Goal: Transaction & Acquisition: Purchase product/service

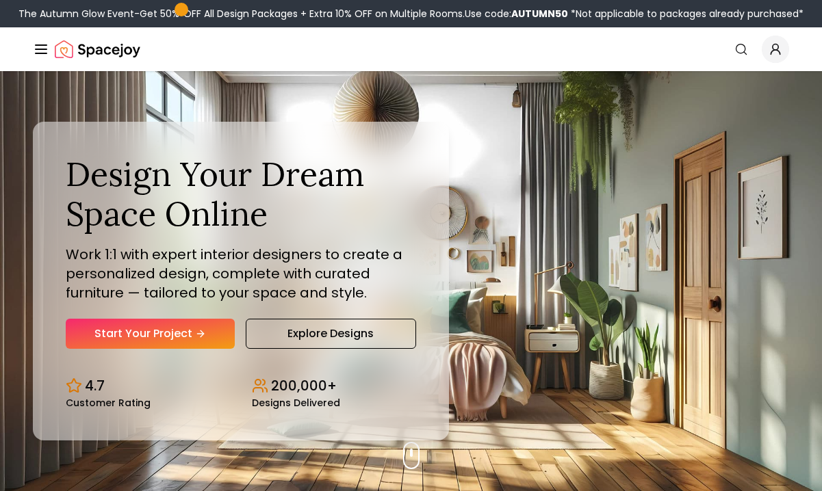
click at [176, 329] on link "Start Your Project" at bounding box center [150, 334] width 169 height 30
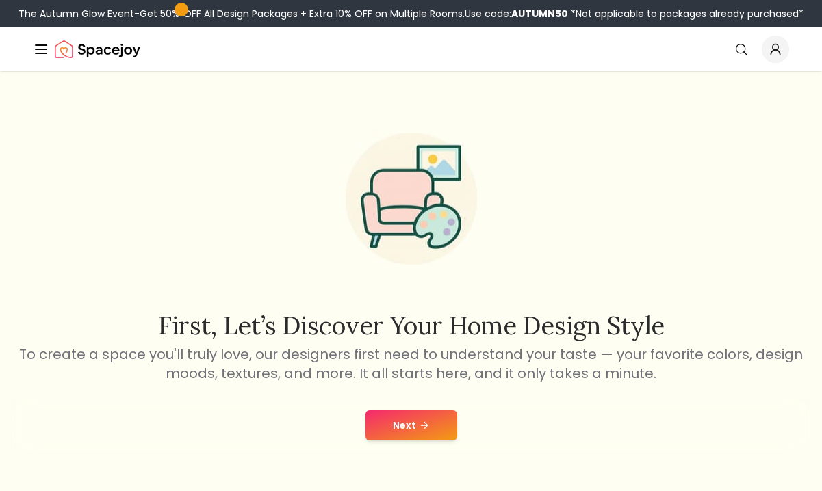
click at [410, 433] on button "Next" at bounding box center [411, 426] width 92 height 30
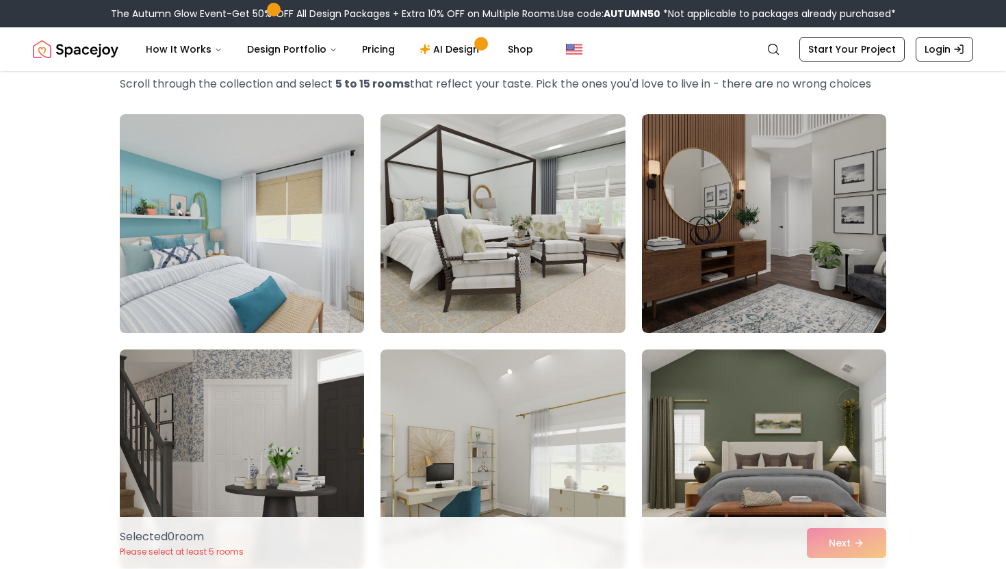
scroll to position [69, 0]
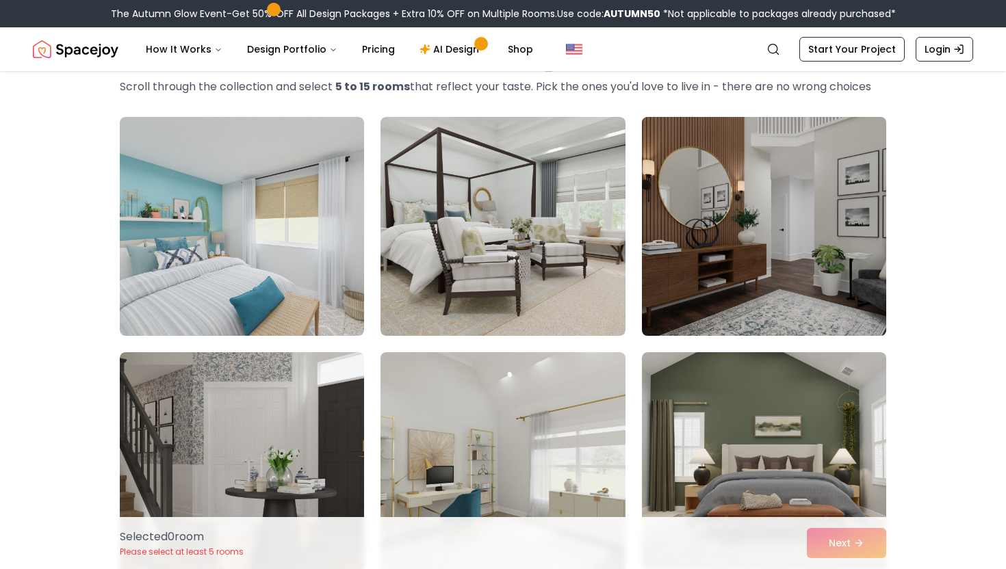
click at [769, 208] on img at bounding box center [764, 227] width 257 height 230
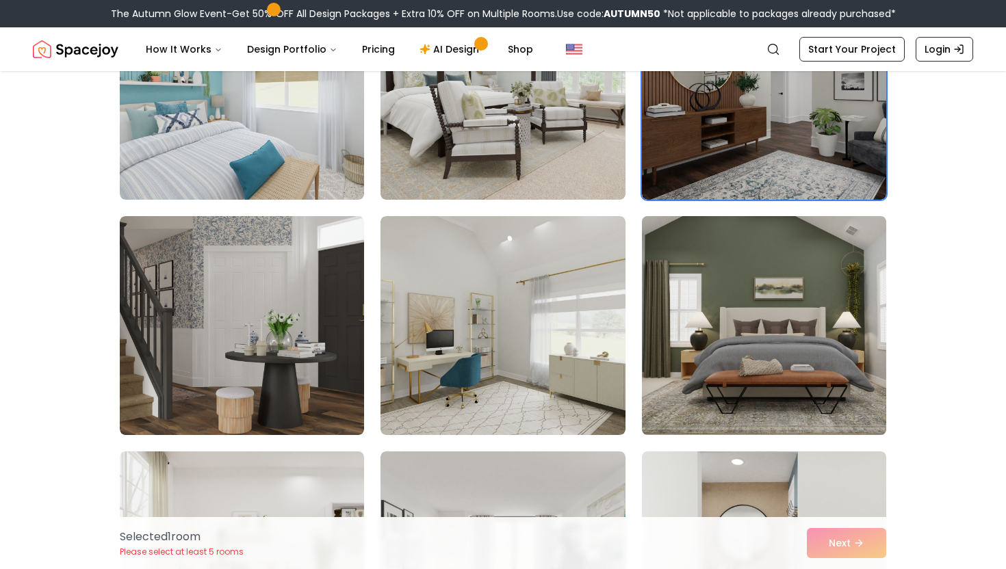
scroll to position [207, 0]
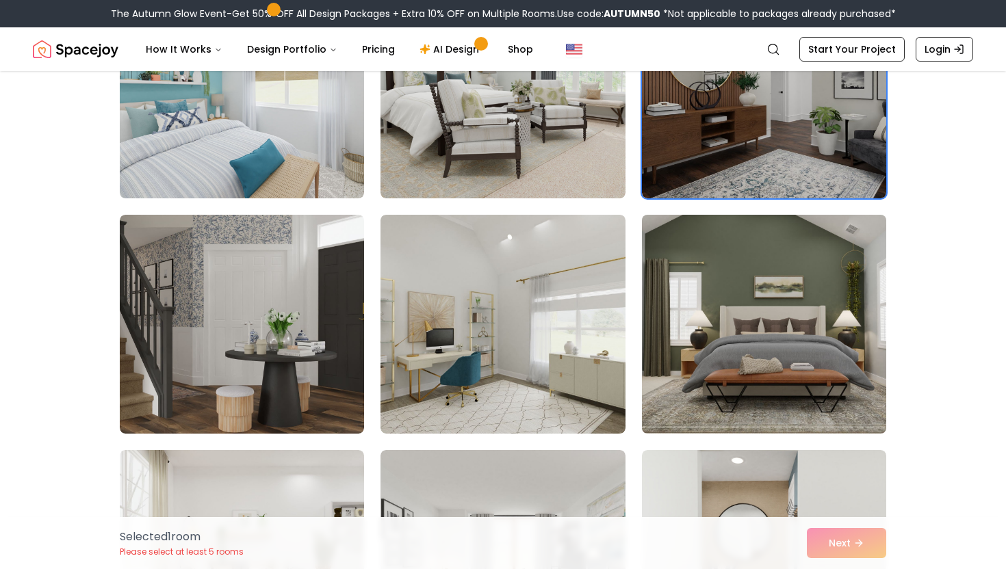
click at [760, 300] on img at bounding box center [764, 324] width 257 height 230
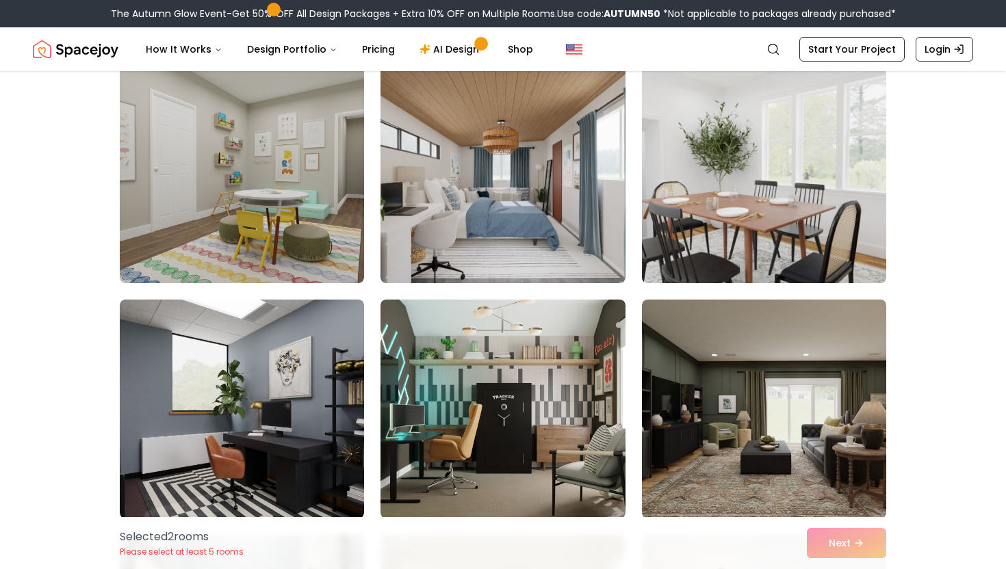
scroll to position [859, 0]
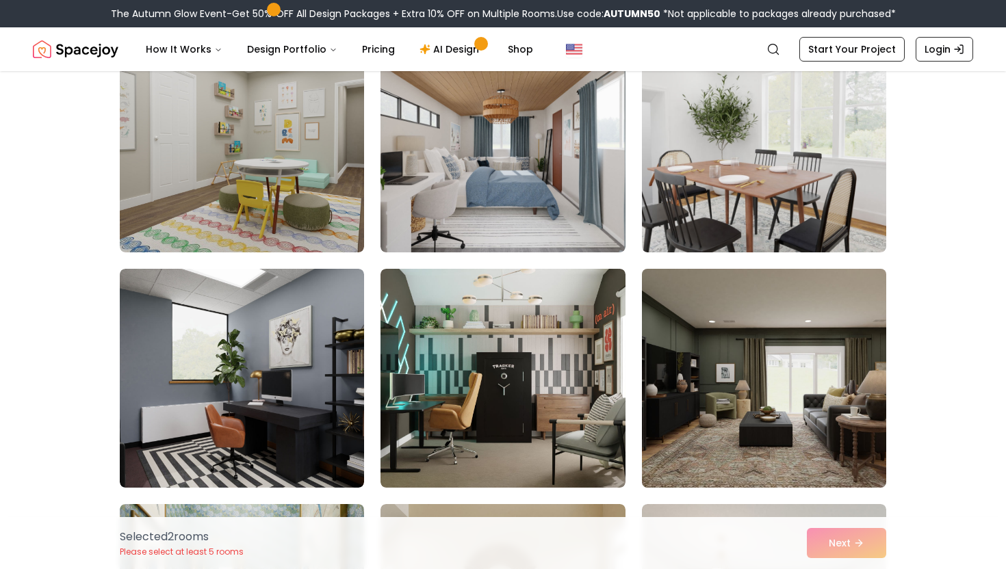
click at [771, 356] on img at bounding box center [764, 378] width 257 height 230
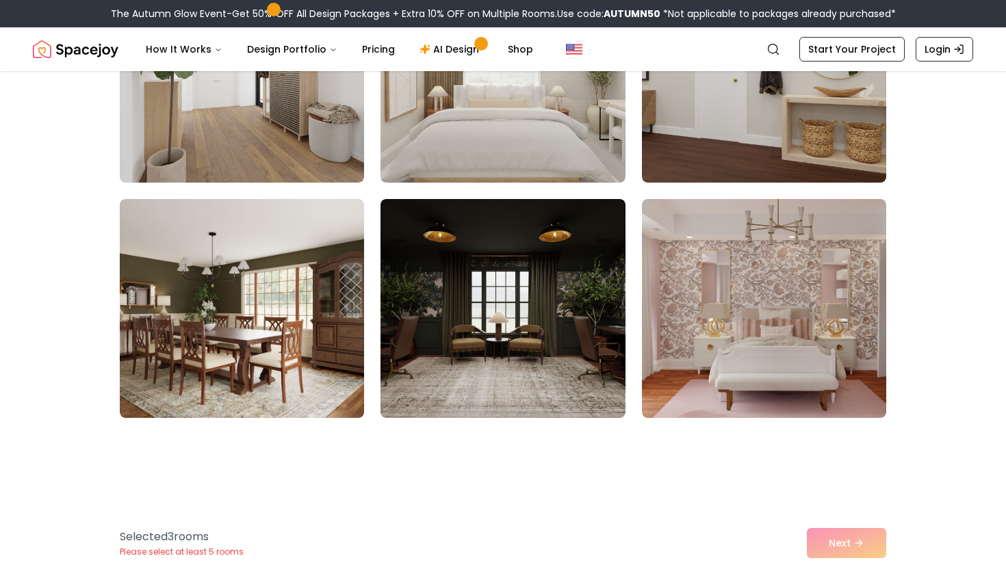
scroll to position [2130, 0]
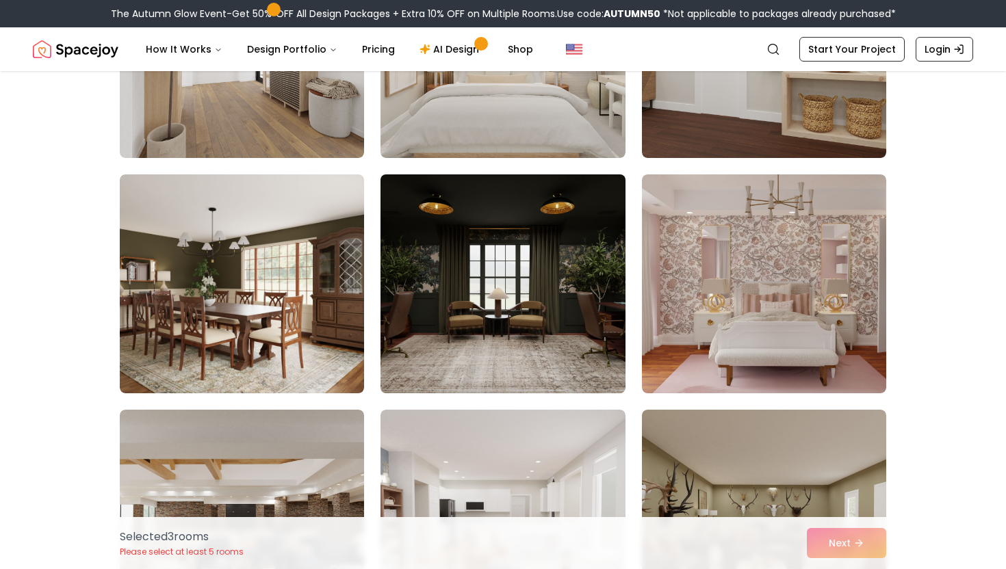
click at [510, 291] on img at bounding box center [502, 284] width 257 height 230
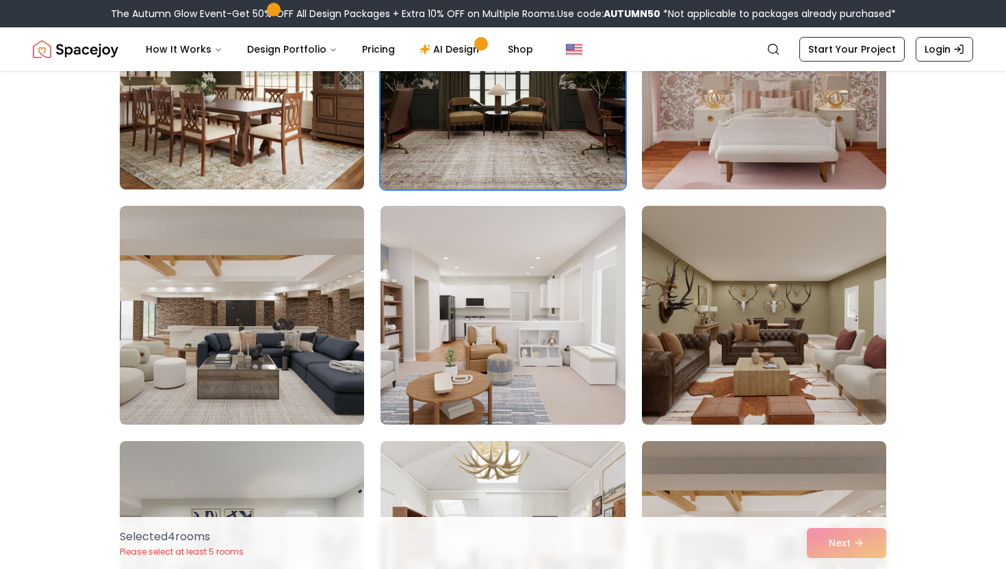
scroll to position [2349, 0]
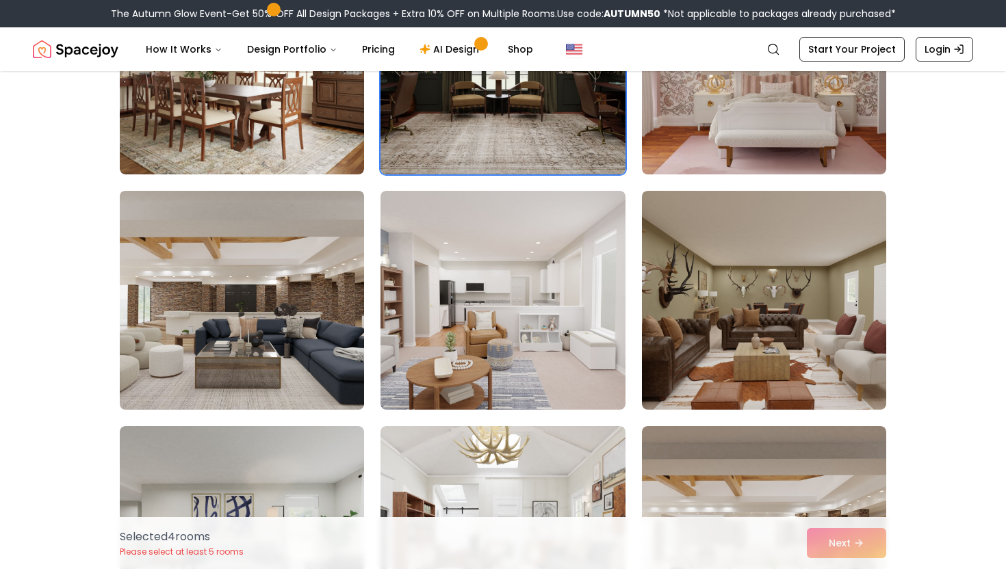
click at [248, 341] on img at bounding box center [242, 300] width 257 height 230
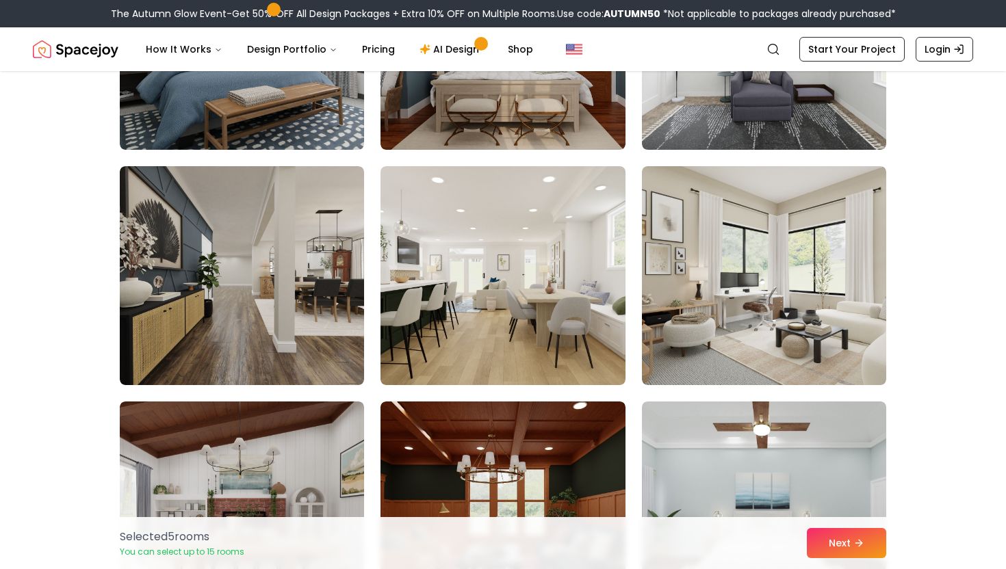
scroll to position [3552, 0]
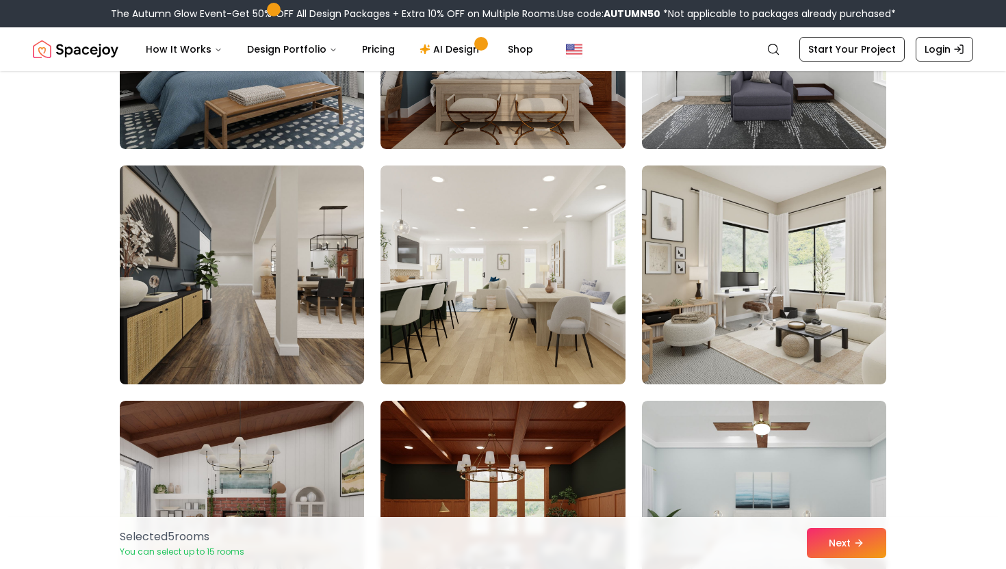
click at [253, 253] on img at bounding box center [242, 275] width 257 height 230
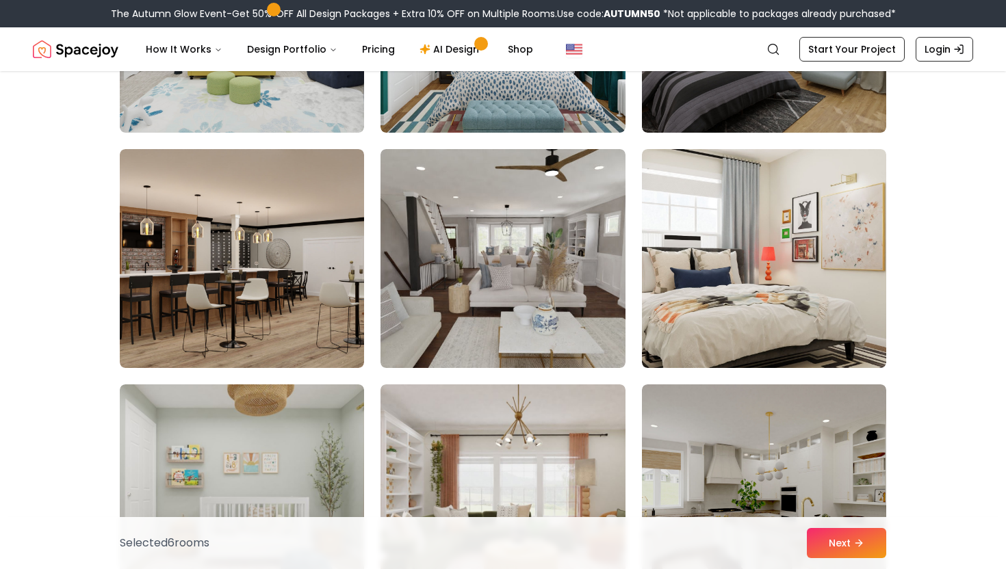
scroll to position [6868, 0]
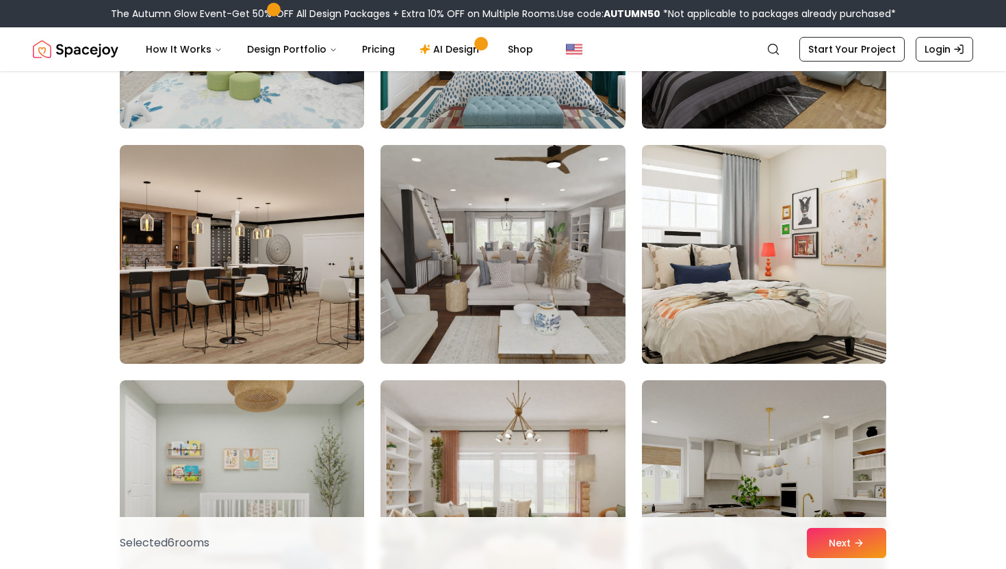
click at [469, 267] on img at bounding box center [502, 255] width 257 height 230
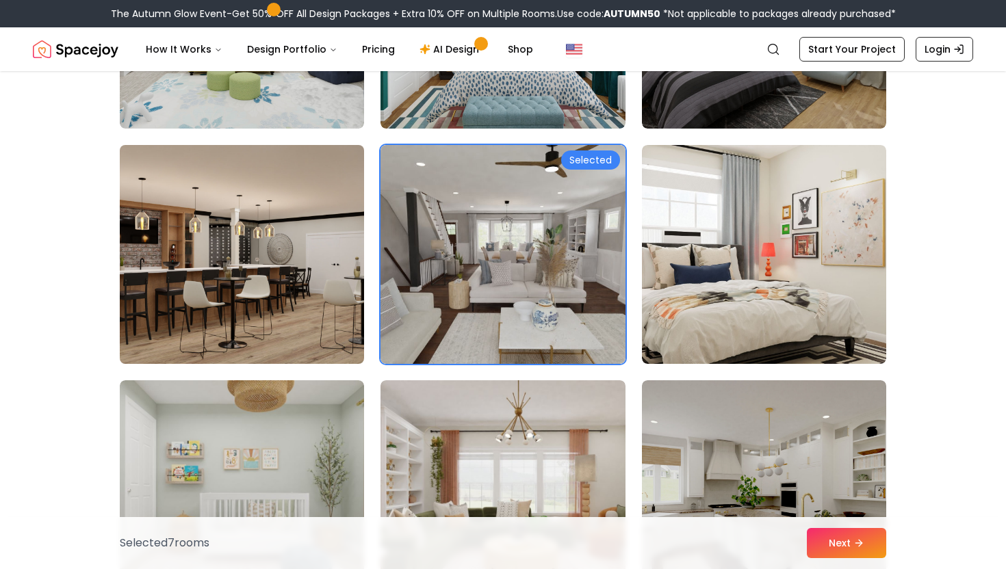
click at [242, 283] on img at bounding box center [242, 255] width 257 height 230
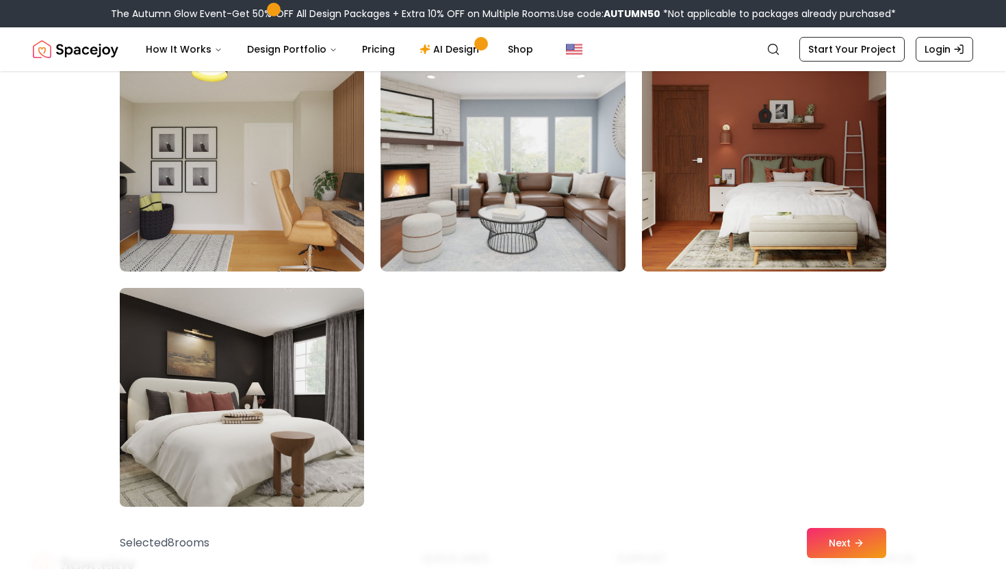
scroll to position [7668, 0]
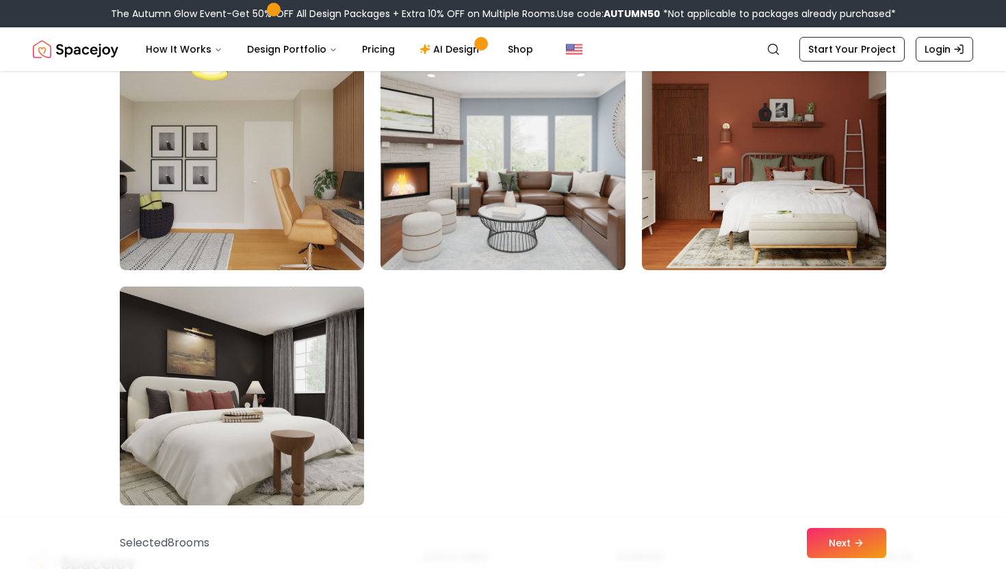
click at [286, 374] on img at bounding box center [242, 396] width 257 height 230
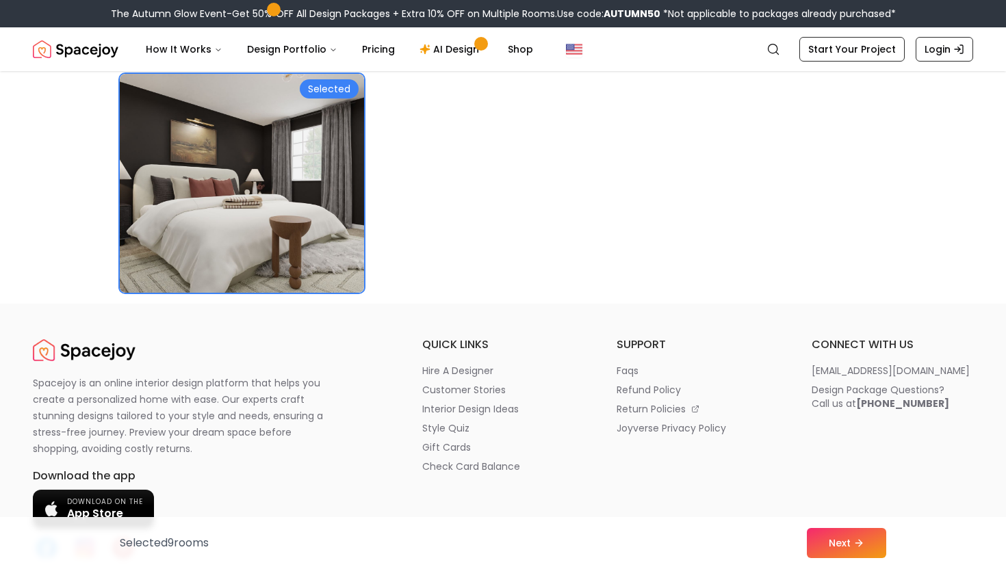
scroll to position [7930, 0]
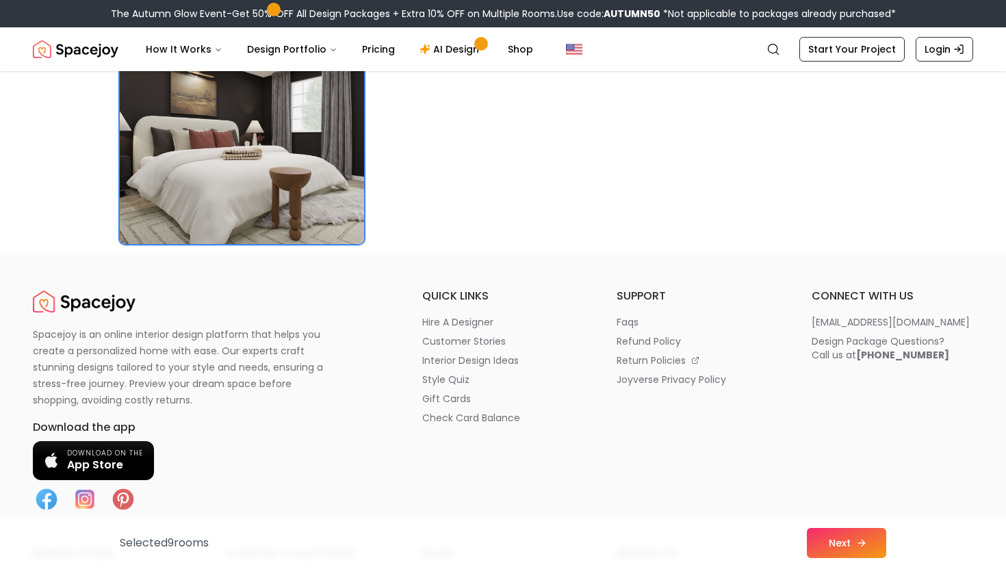
click at [821, 491] on button "Next" at bounding box center [846, 543] width 79 height 30
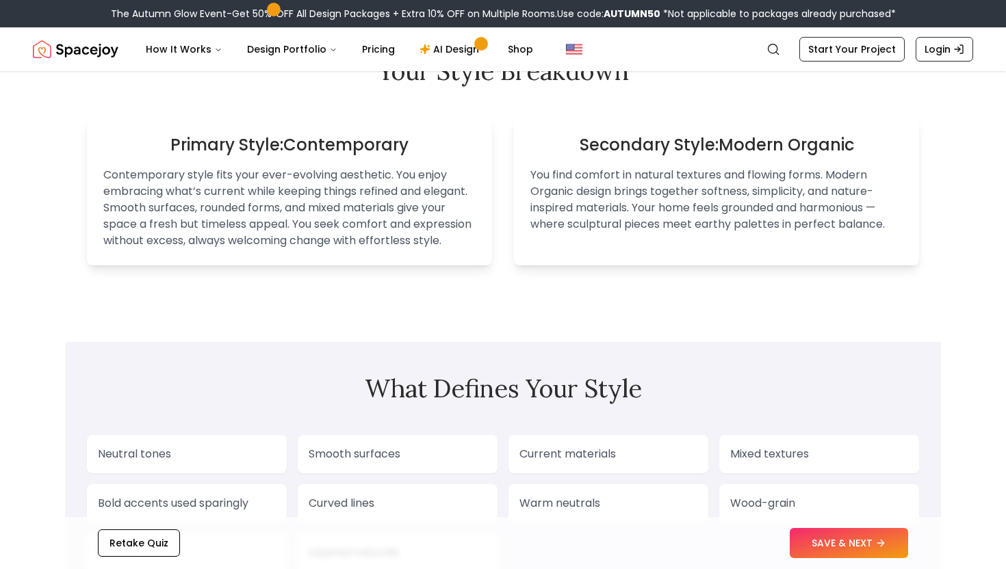
scroll to position [1001, 0]
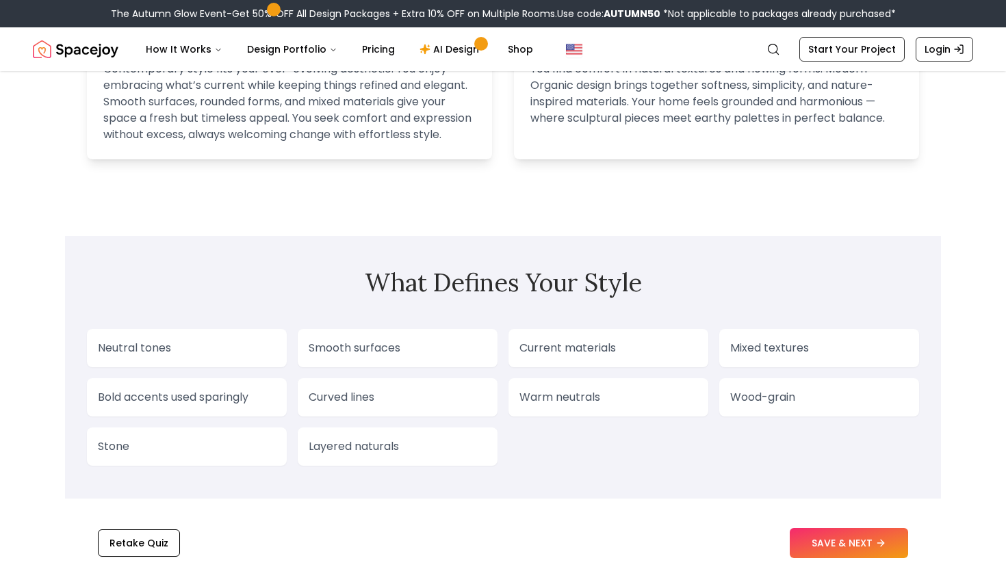
click at [385, 340] on p "Smooth surfaces" at bounding box center [398, 348] width 178 height 16
click at [829, 546] on button "SAVE & NEXT" at bounding box center [849, 543] width 118 height 30
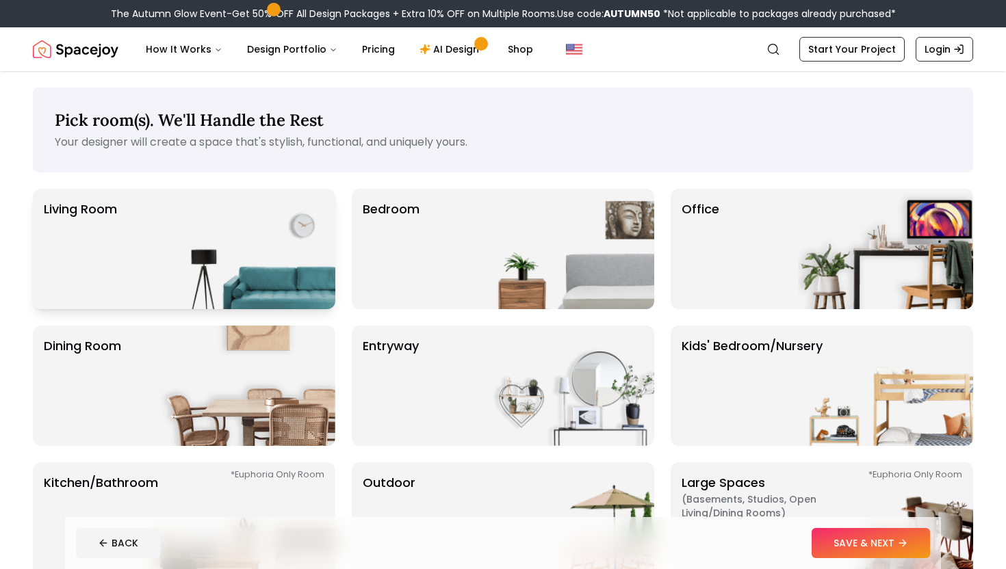
click at [259, 263] on img at bounding box center [247, 249] width 175 height 120
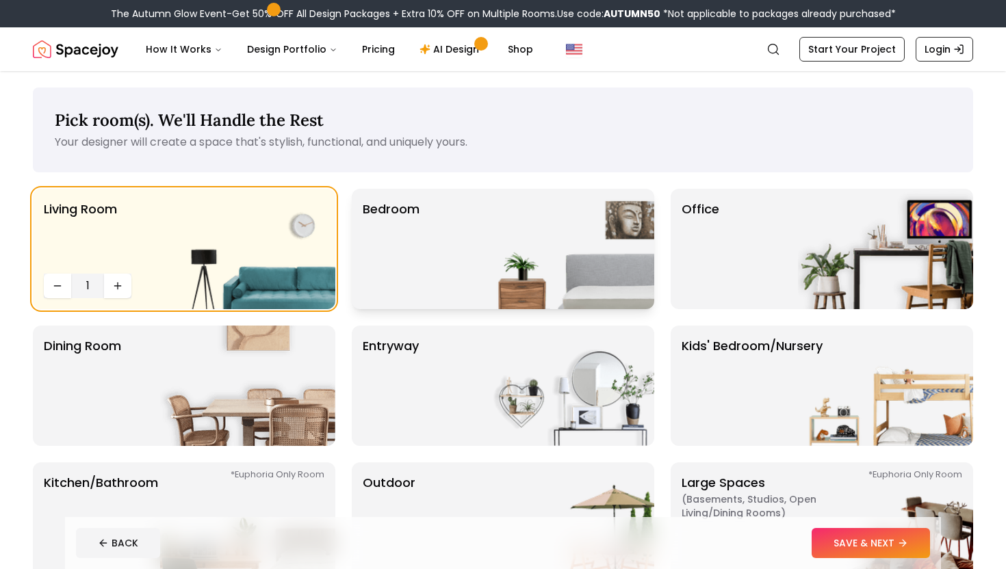
click at [413, 257] on p "Bedroom" at bounding box center [391, 249] width 57 height 99
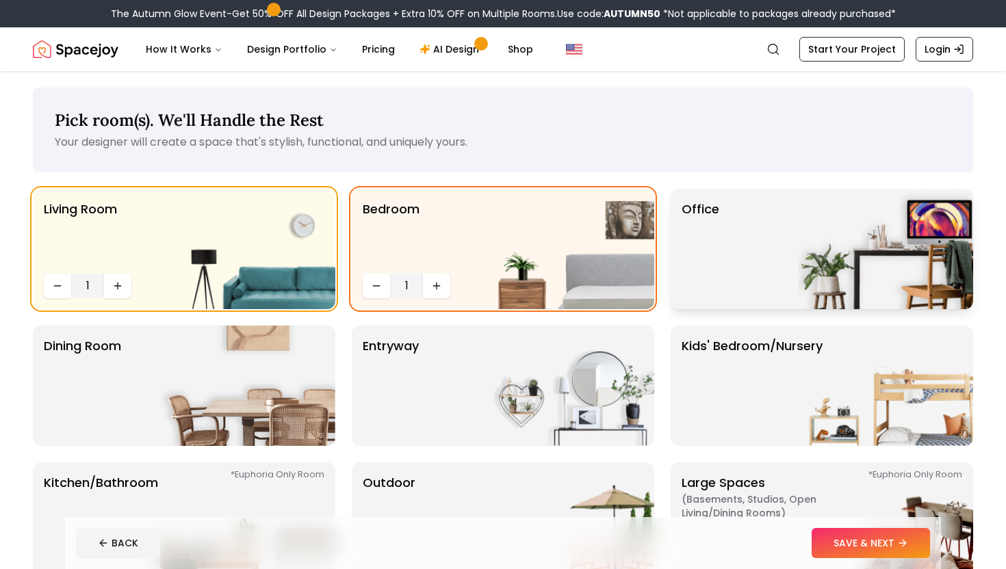
click at [758, 233] on div "Office" at bounding box center [822, 249] width 302 height 120
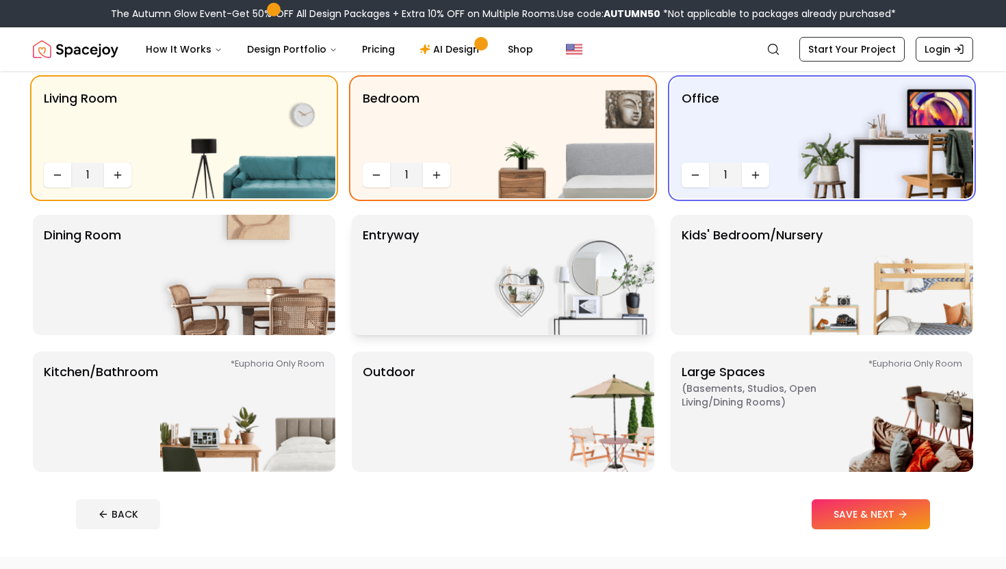
scroll to position [118, 0]
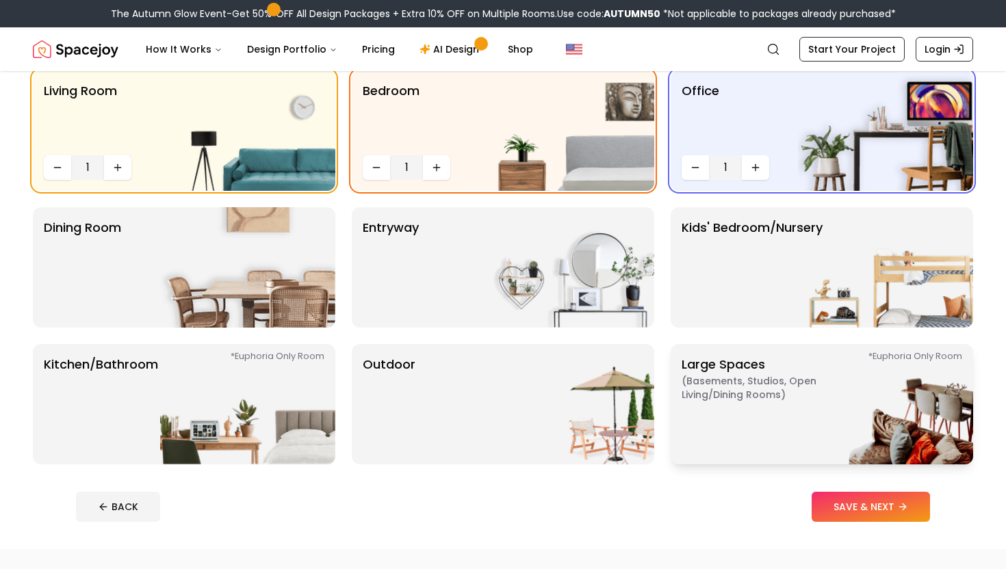
click at [754, 407] on p "Large Spaces ( Basements, Studios, Open living/dining rooms ) *Euphoria Only Ro…" at bounding box center [767, 404] width 171 height 99
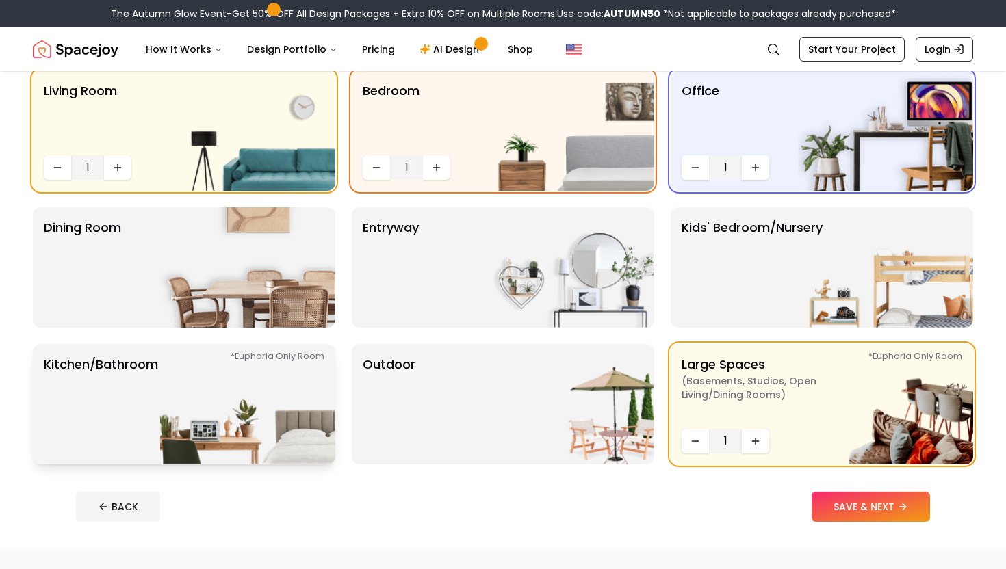
click at [309, 422] on img at bounding box center [247, 404] width 175 height 120
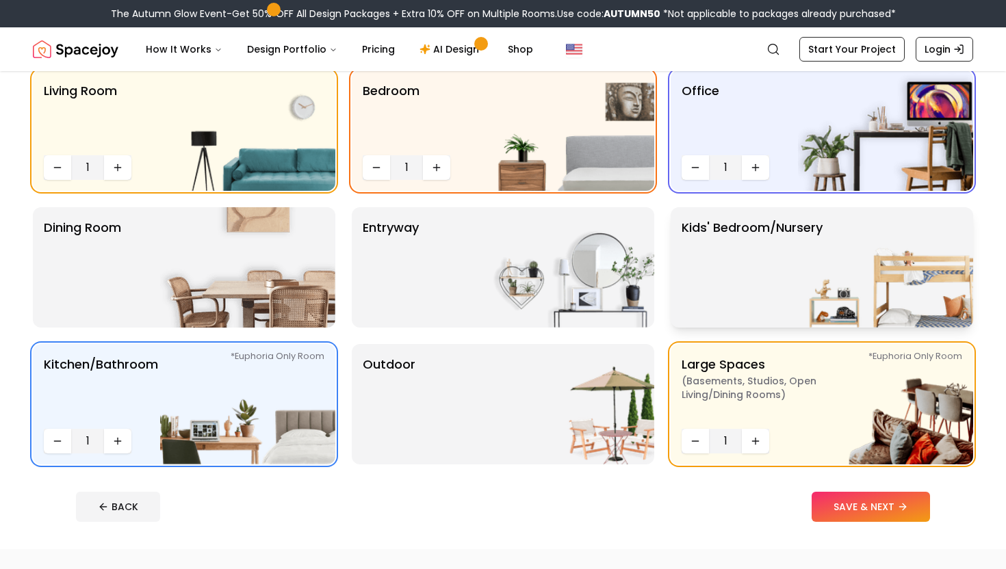
click at [837, 243] on img at bounding box center [885, 267] width 175 height 120
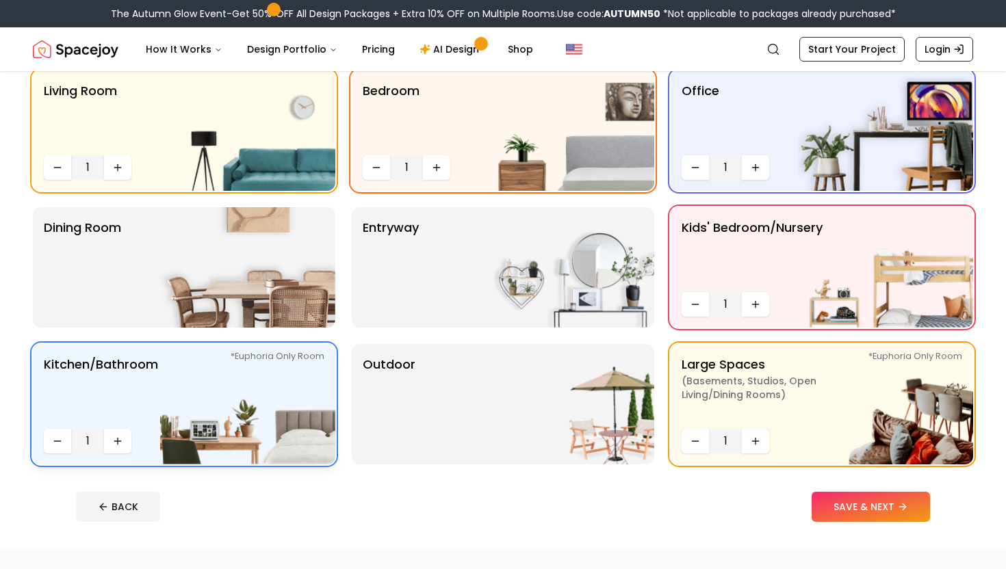
click at [254, 380] on img at bounding box center [247, 404] width 175 height 120
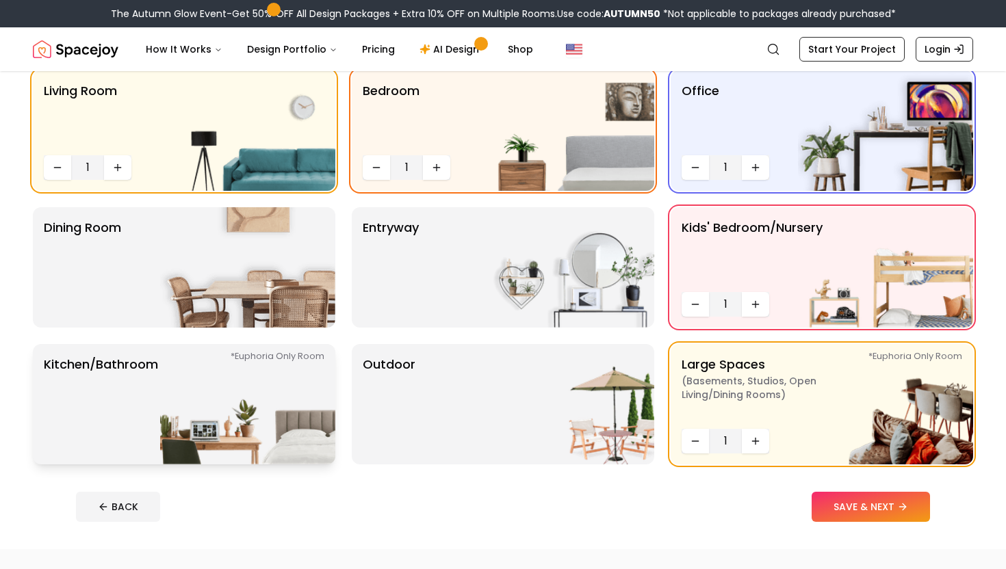
click at [238, 379] on img at bounding box center [247, 404] width 175 height 120
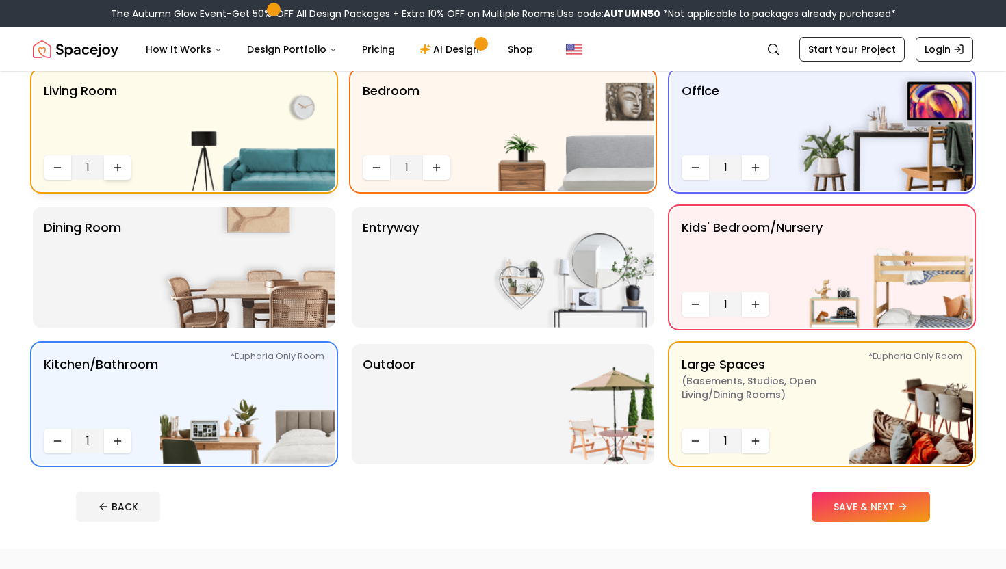
click at [113, 166] on icon "Increase quantity" at bounding box center [117, 167] width 11 height 11
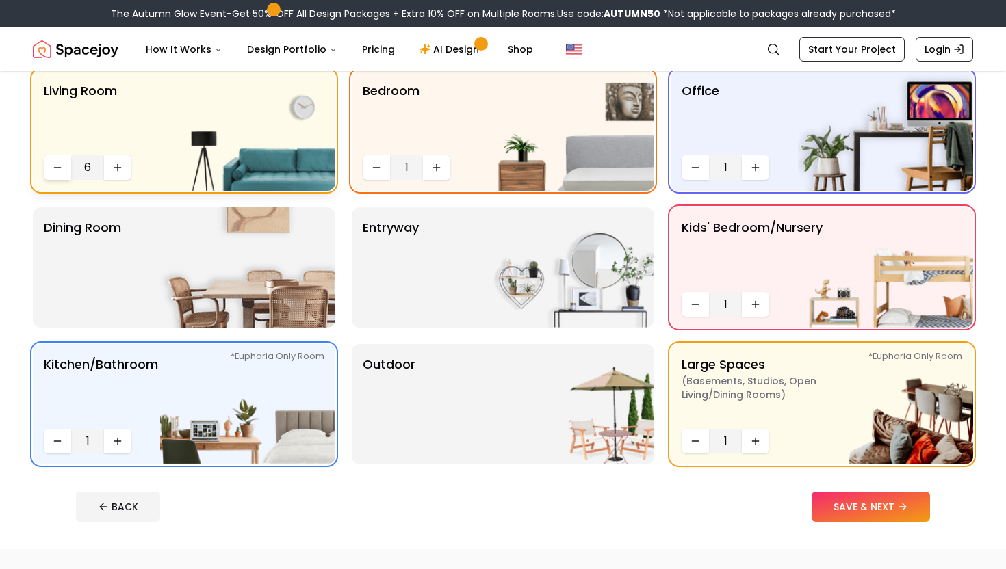
click at [47, 168] on button "Decrease quantity" at bounding box center [57, 167] width 27 height 25
click at [57, 171] on icon "Decrease quantity" at bounding box center [57, 167] width 11 height 11
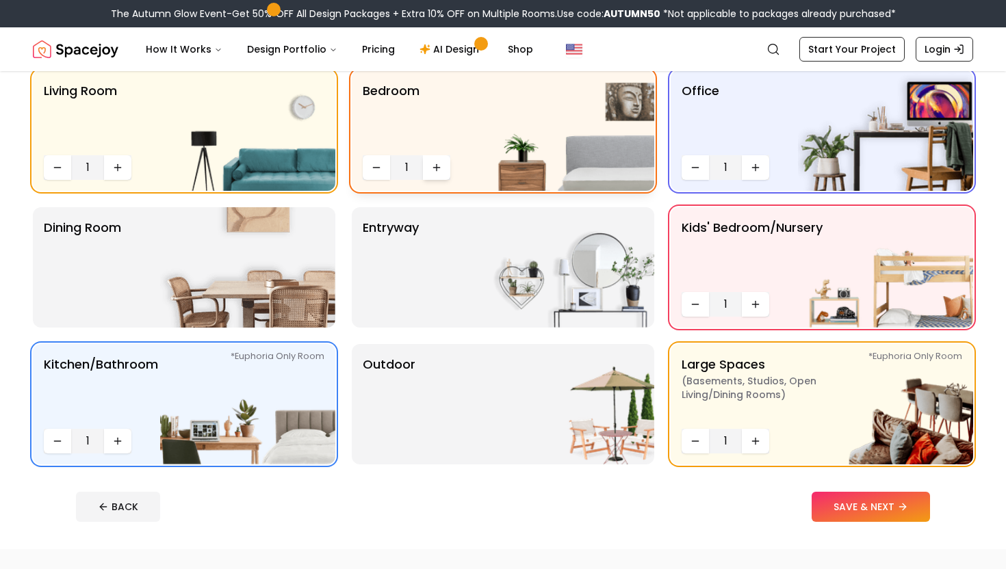
click at [440, 172] on button "Increase quantity" at bounding box center [436, 167] width 27 height 25
click at [440, 172] on icon "Increase quantity" at bounding box center [436, 167] width 11 height 11
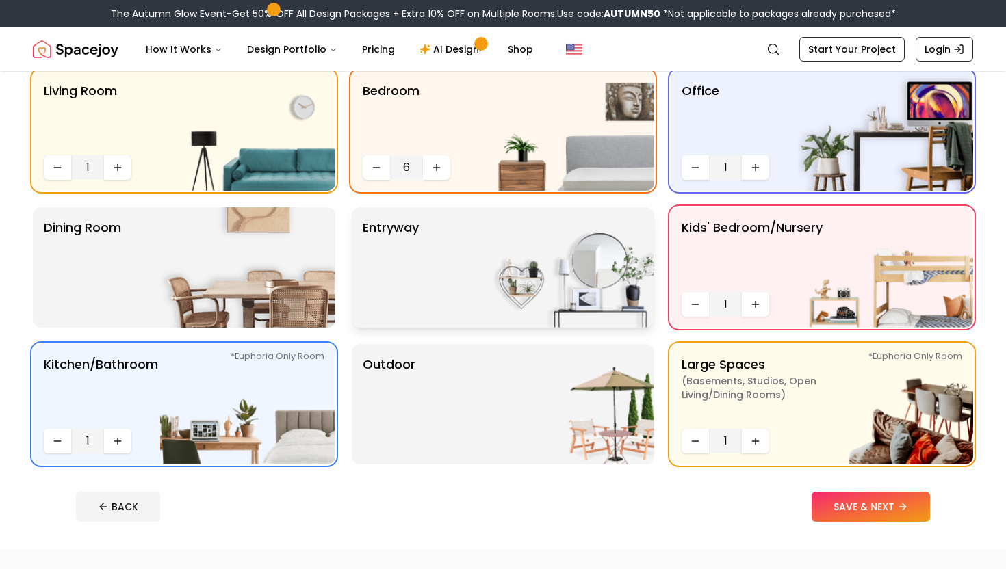
click at [396, 269] on p "entryway" at bounding box center [391, 267] width 56 height 99
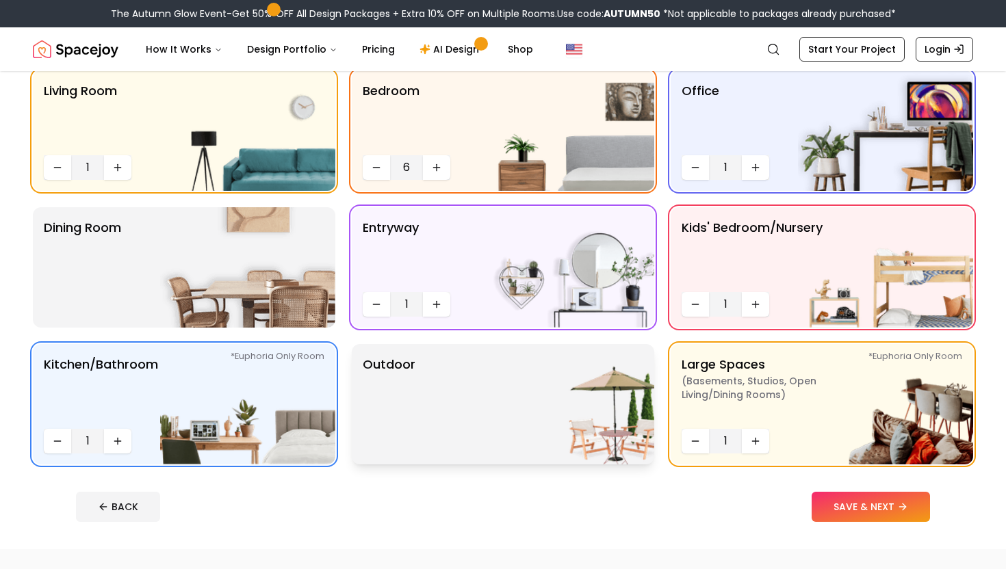
click at [441, 400] on div "Outdoor" at bounding box center [503, 404] width 302 height 120
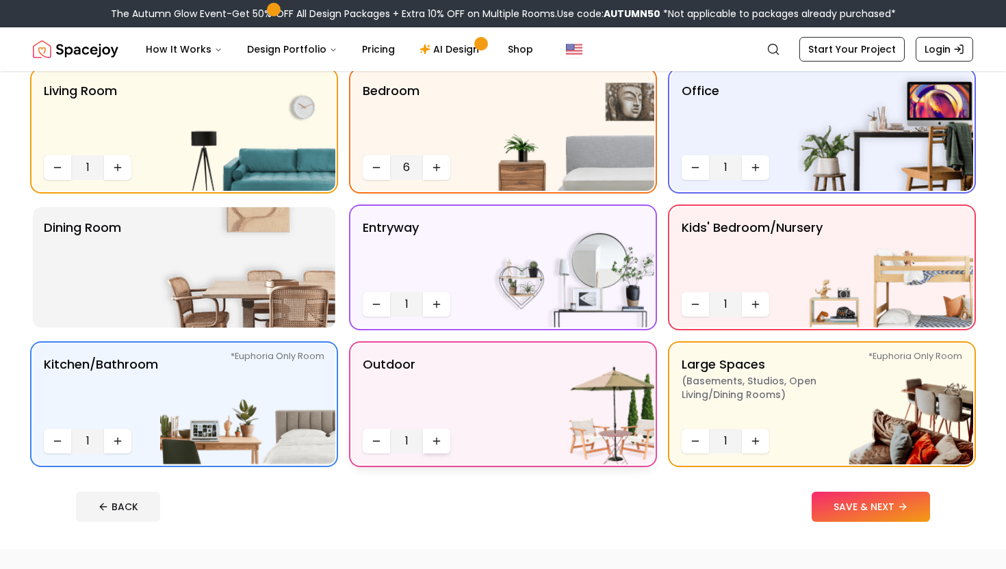
click at [446, 443] on button "Increase quantity" at bounding box center [436, 441] width 27 height 25
click at [118, 437] on icon "Increase quantity" at bounding box center [117, 441] width 11 height 11
click at [350, 268] on div "Living Room 1 Bedroom 6 Office 1 Dining Room entryway 1 Kids' Bedroom/Nursery 1…" at bounding box center [503, 267] width 940 height 394
click at [299, 267] on img at bounding box center [247, 267] width 175 height 120
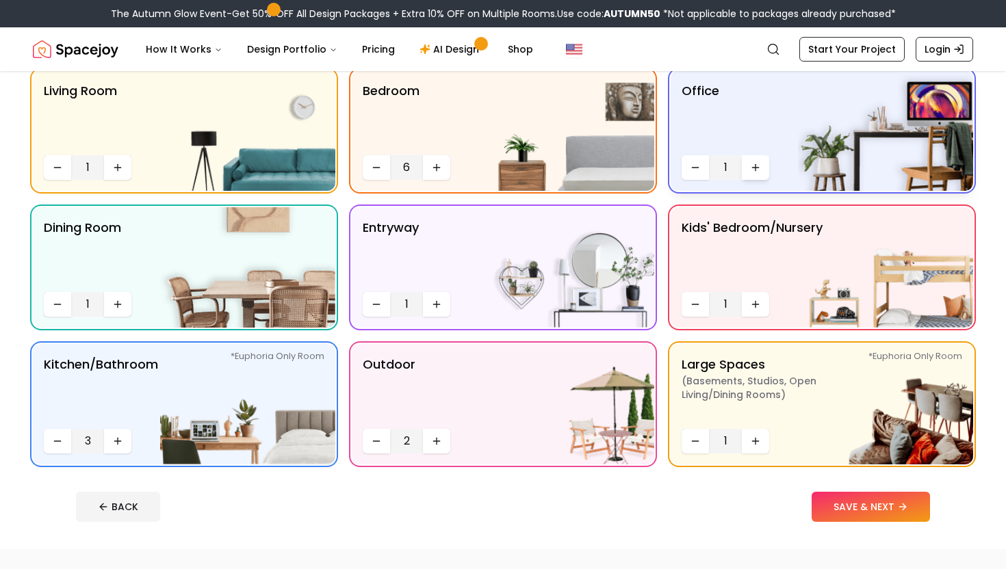
click at [753, 173] on button "Increase quantity" at bounding box center [755, 167] width 27 height 25
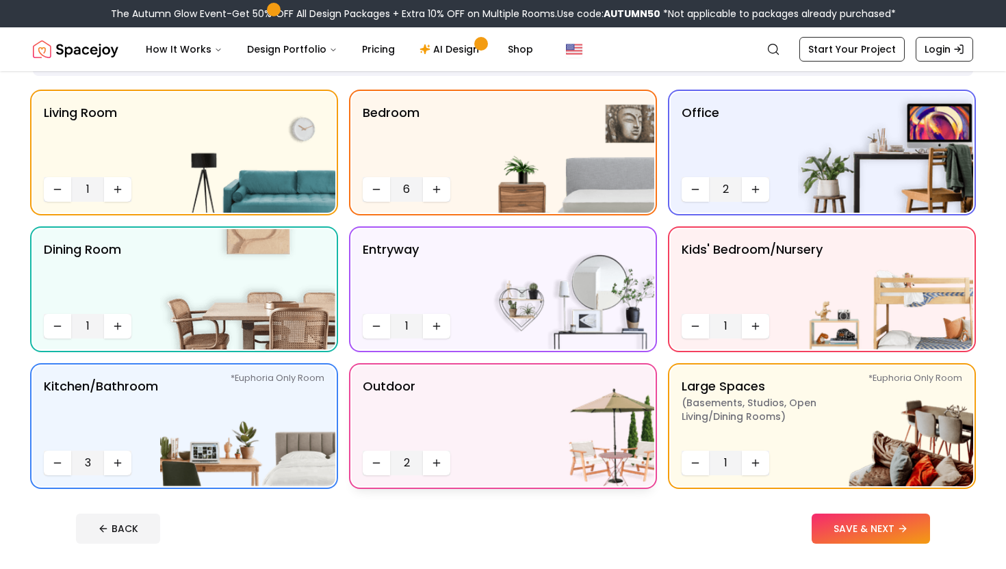
scroll to position [99, 0]
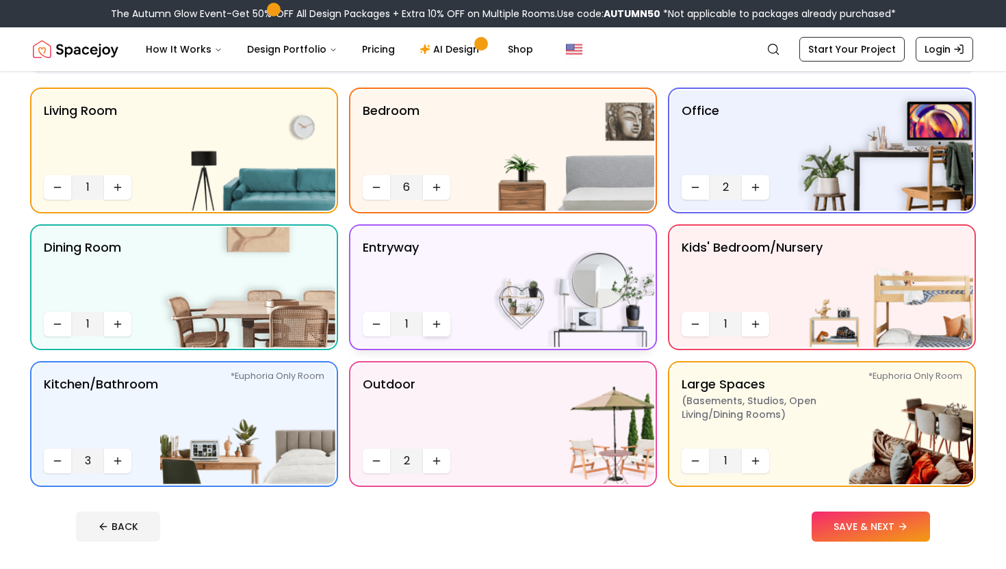
click at [432, 325] on icon "Increase quantity" at bounding box center [436, 324] width 11 height 11
click at [848, 528] on button "SAVE & NEXT" at bounding box center [871, 527] width 118 height 30
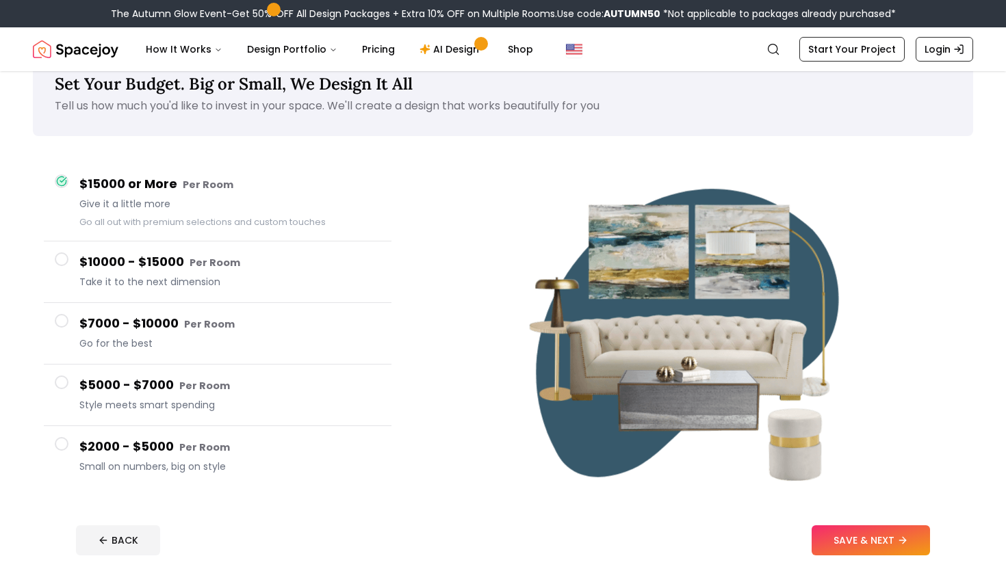
scroll to position [39, 0]
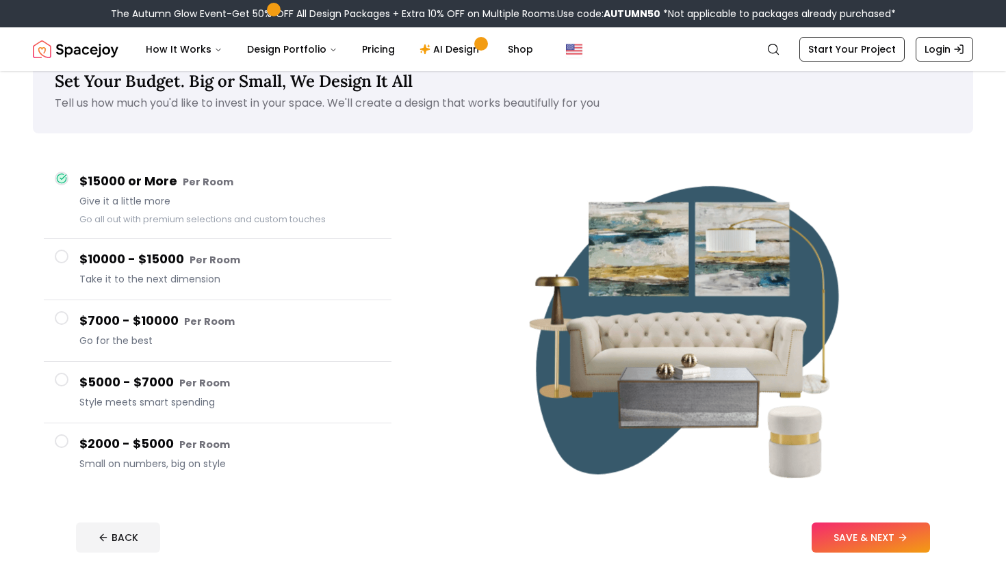
click at [198, 439] on small "Per Room" at bounding box center [204, 445] width 51 height 14
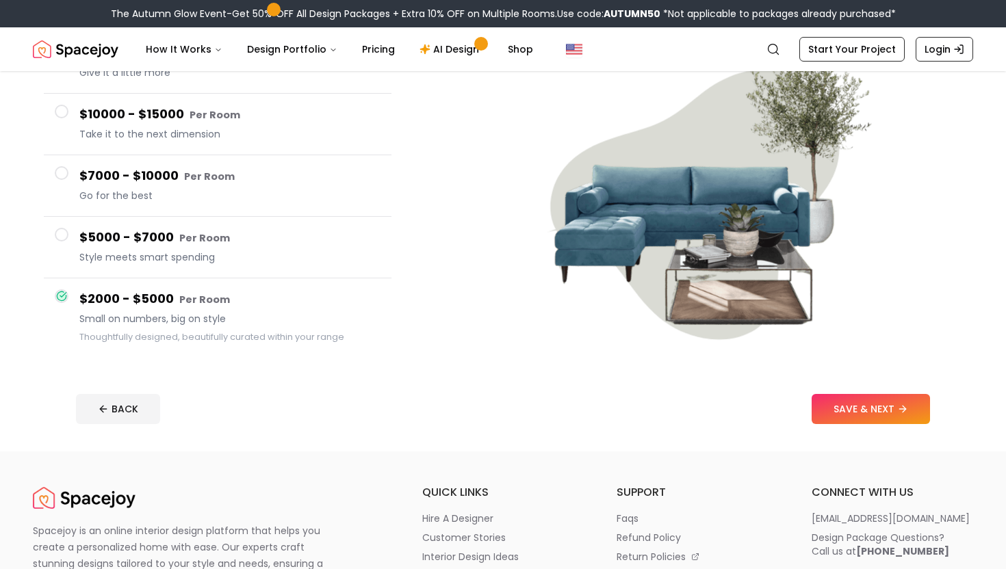
scroll to position [168, 0]
click at [212, 257] on span "Style meets smart spending" at bounding box center [229, 257] width 301 height 14
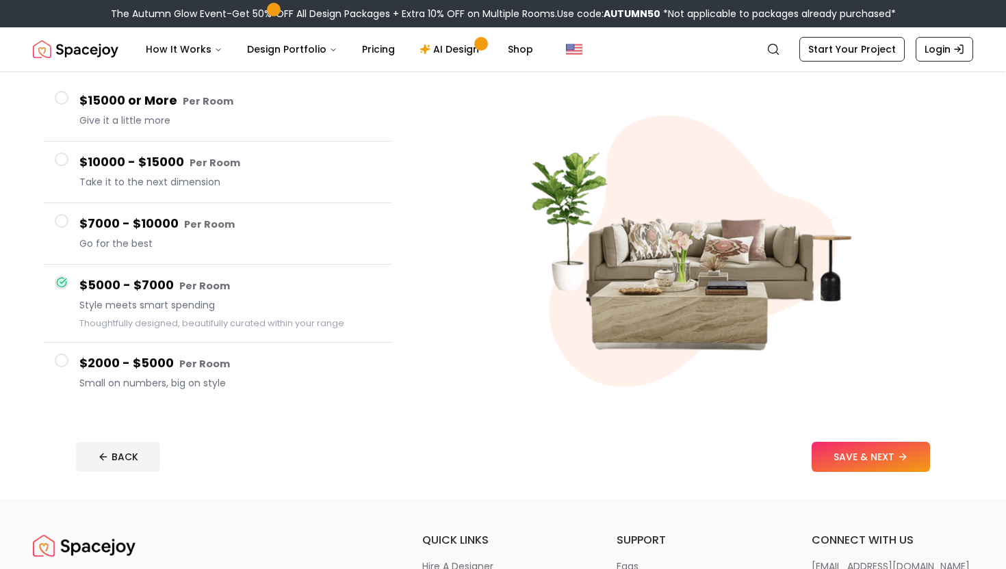
scroll to position [119, 0]
click at [183, 253] on div "$7000 - $10000 Per Room Go for the best" at bounding box center [229, 234] width 301 height 39
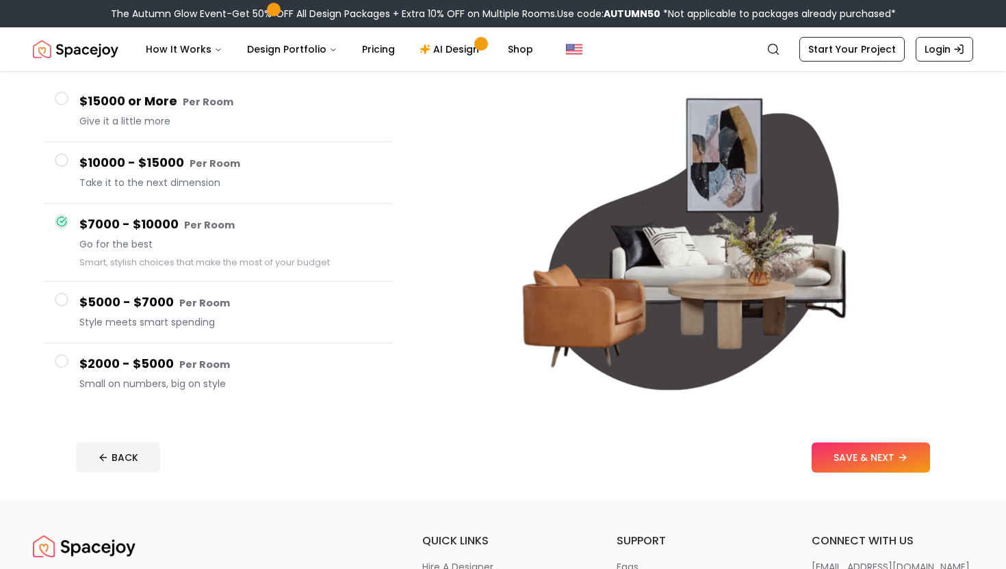
click at [183, 356] on h4 "$2000 - $5000 Per Room" at bounding box center [229, 364] width 301 height 20
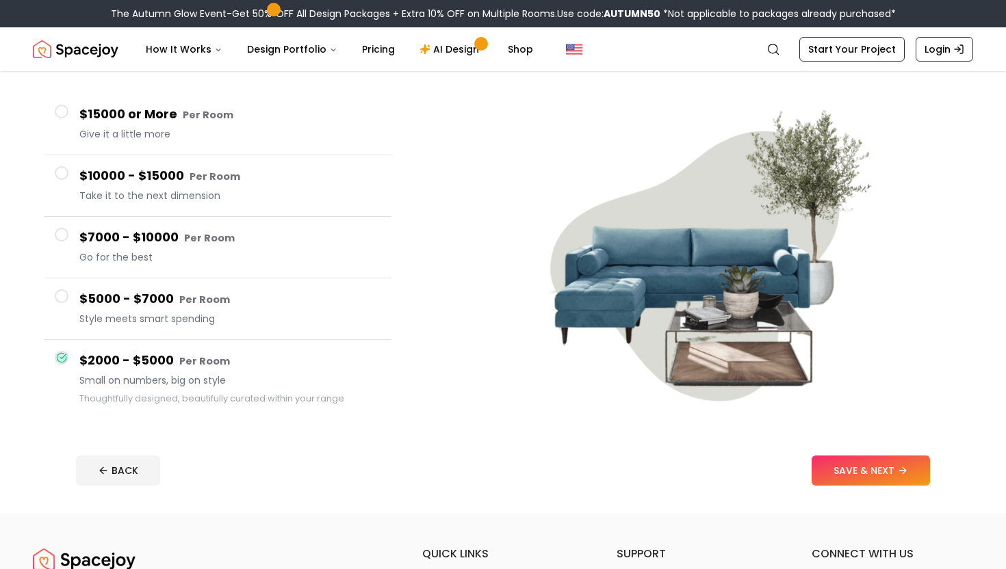
scroll to position [107, 0]
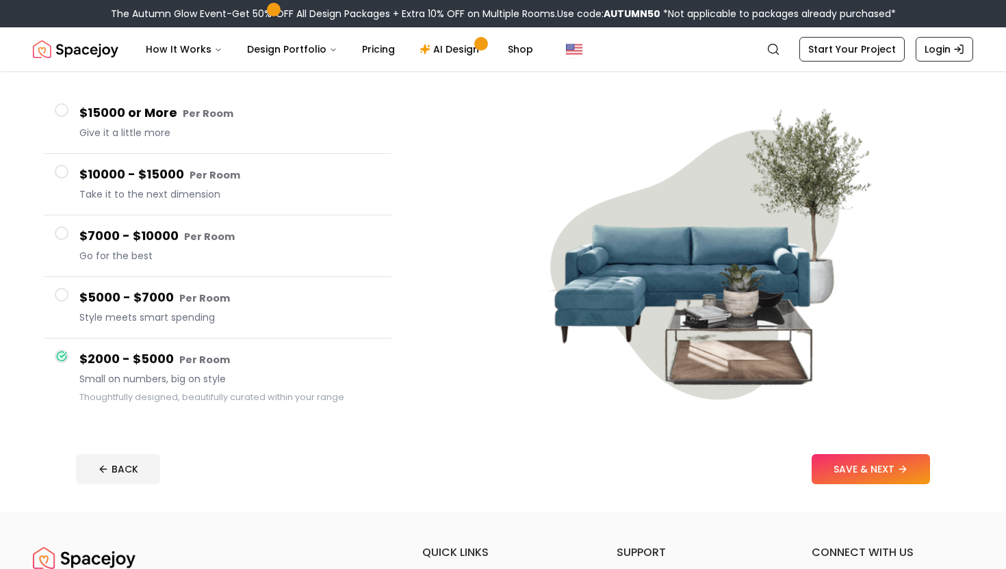
click at [84, 127] on span "Give it a little more" at bounding box center [229, 133] width 301 height 14
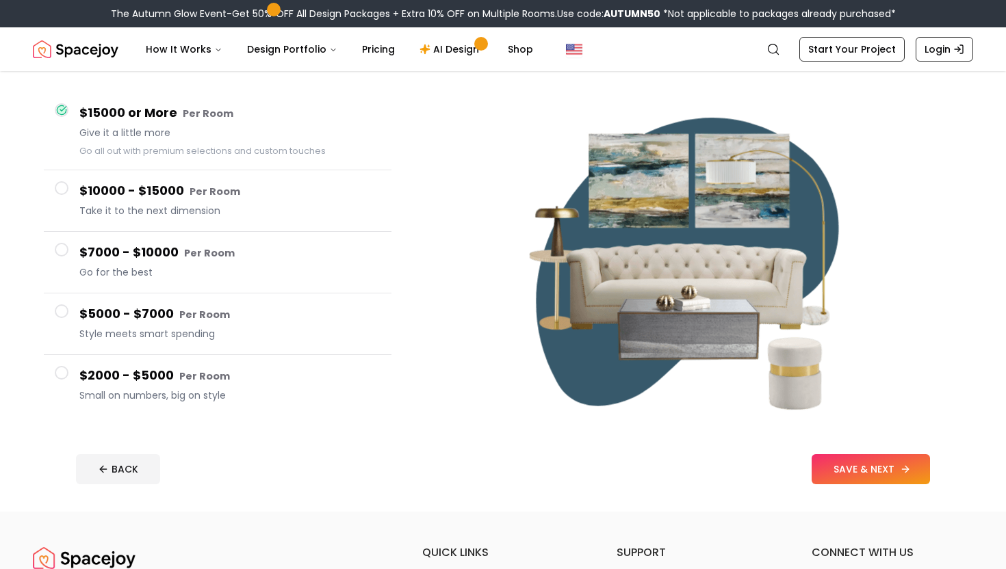
click at [836, 480] on button "SAVE & NEXT" at bounding box center [871, 469] width 118 height 30
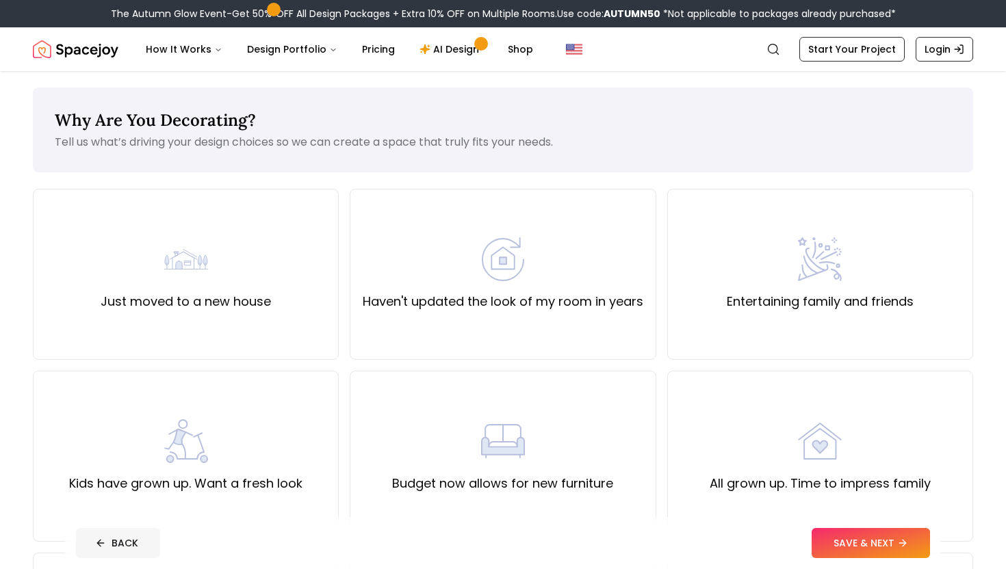
click at [128, 556] on button "BACK" at bounding box center [118, 543] width 84 height 30
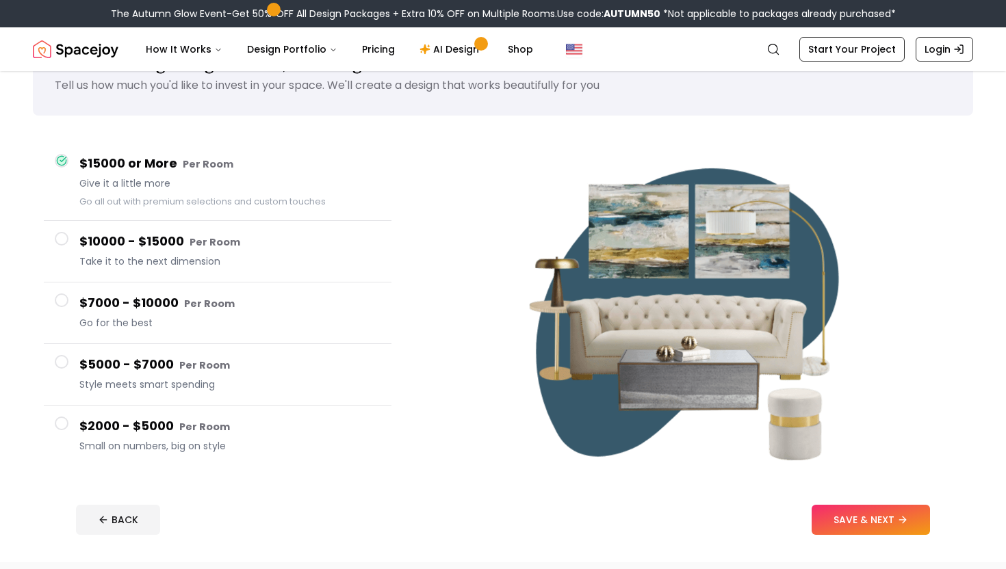
scroll to position [68, 0]
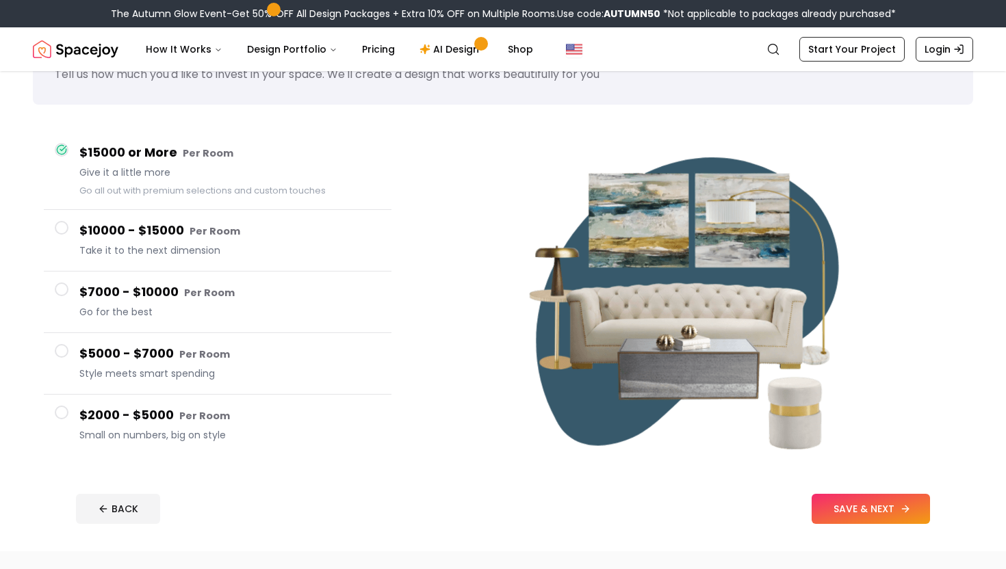
click at [860, 517] on button "SAVE & NEXT" at bounding box center [871, 509] width 118 height 30
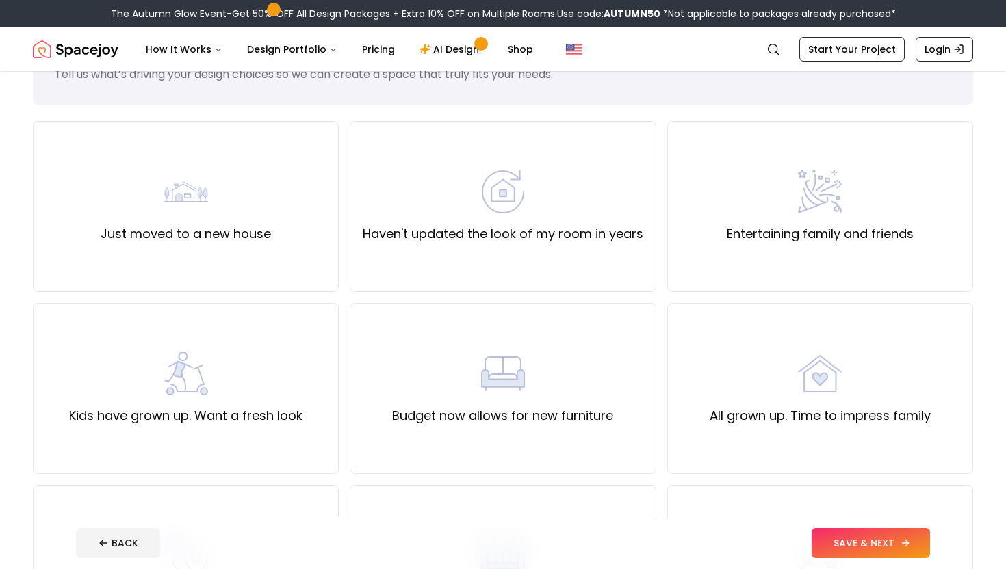
click at [844, 543] on button "SAVE & NEXT" at bounding box center [871, 543] width 118 height 30
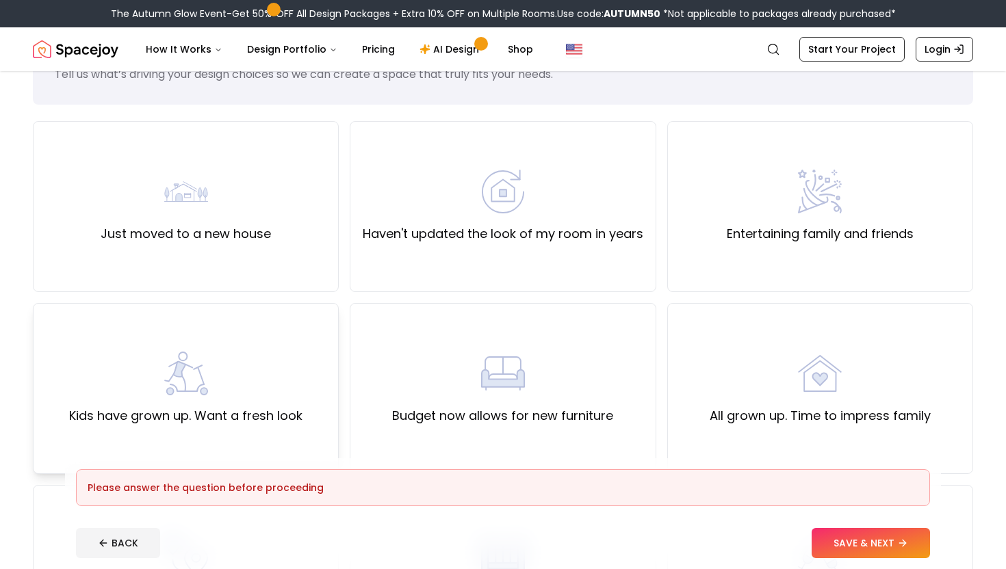
click at [271, 307] on div "Kids have grown up. Want a fresh look" at bounding box center [186, 388] width 306 height 171
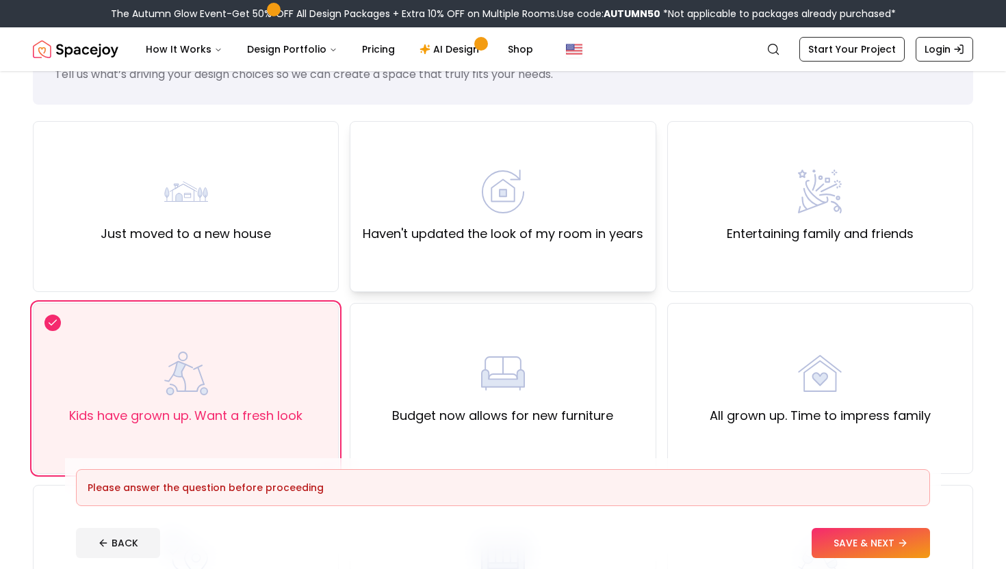
click at [352, 248] on div "Haven't updated the look of my room in years" at bounding box center [503, 206] width 306 height 171
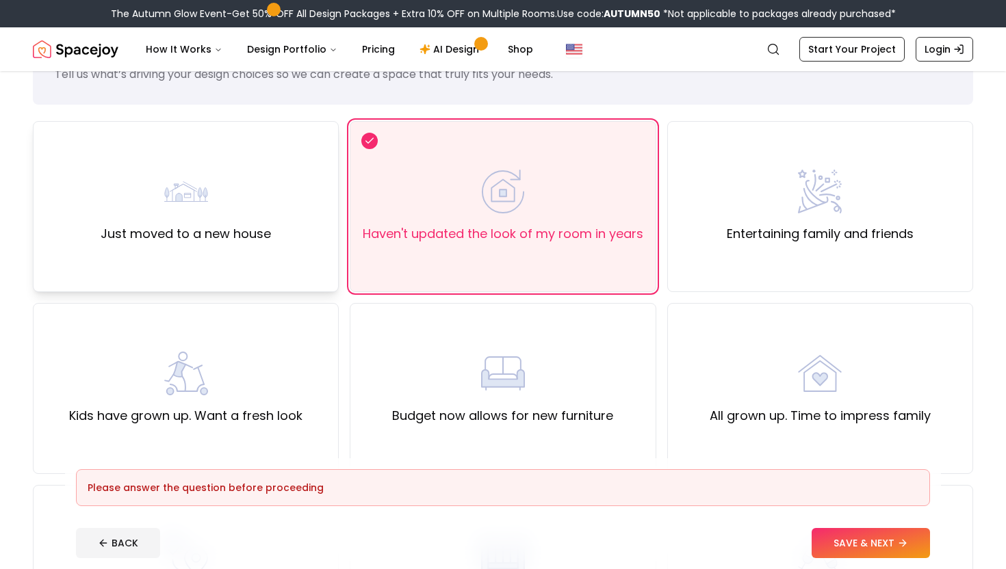
click at [298, 254] on div "Just moved to a new house" at bounding box center [186, 206] width 306 height 171
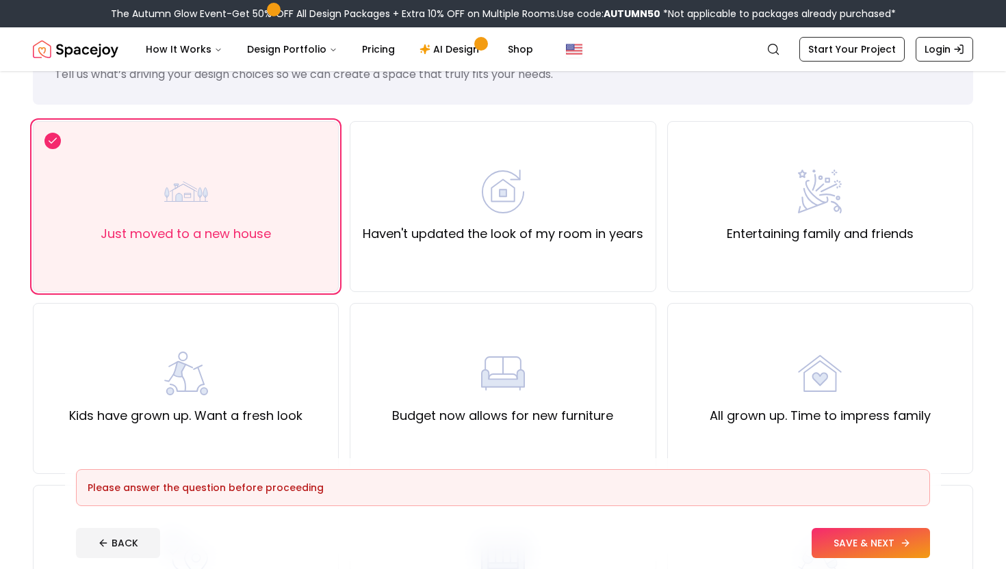
click at [821, 552] on button "SAVE & NEXT" at bounding box center [871, 543] width 118 height 30
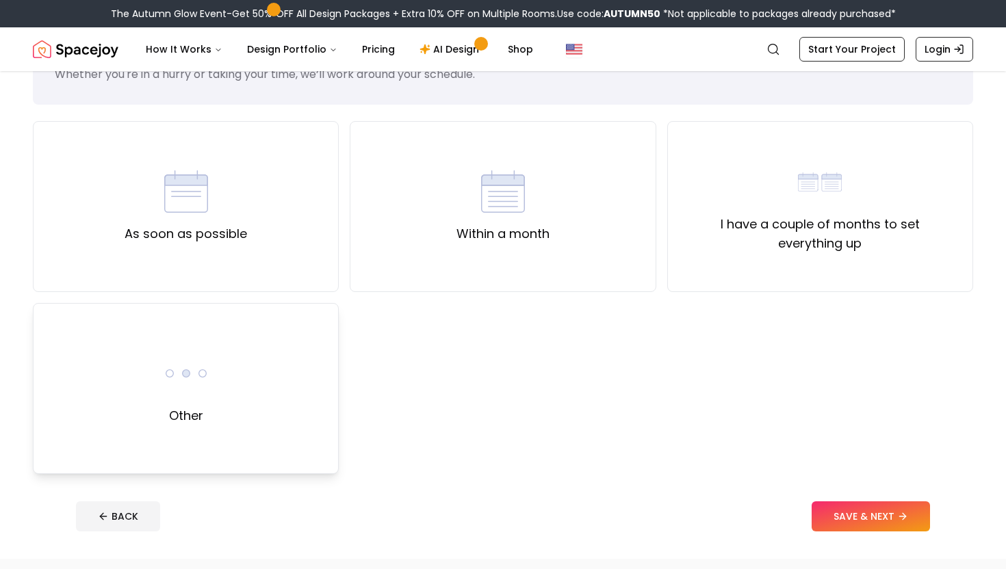
click at [300, 389] on div "Other" at bounding box center [186, 388] width 306 height 171
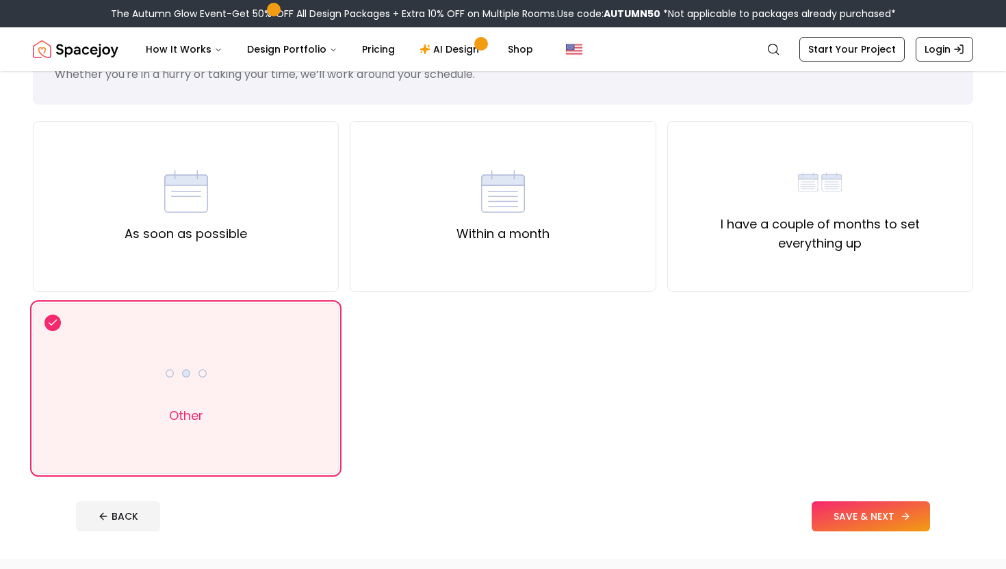
click at [834, 517] on button "SAVE & NEXT" at bounding box center [871, 517] width 118 height 30
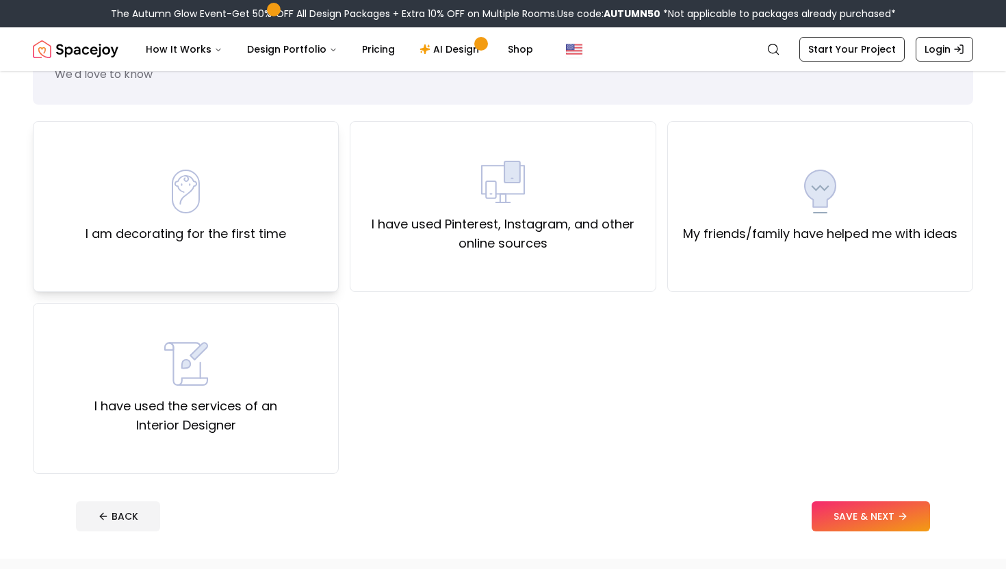
click at [263, 218] on div "I am decorating for the first time" at bounding box center [186, 207] width 201 height 74
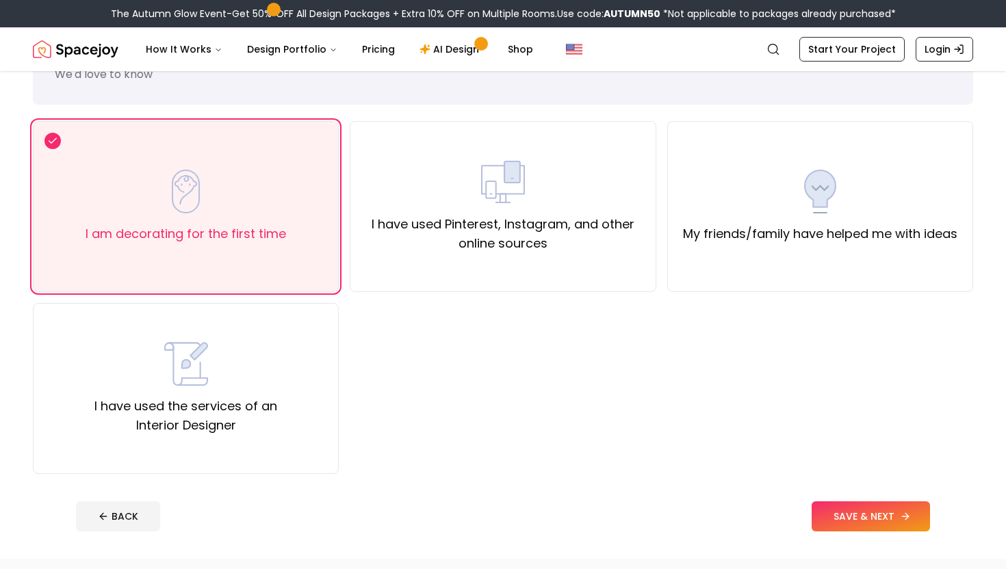
click at [825, 510] on button "SAVE & NEXT" at bounding box center [871, 517] width 118 height 30
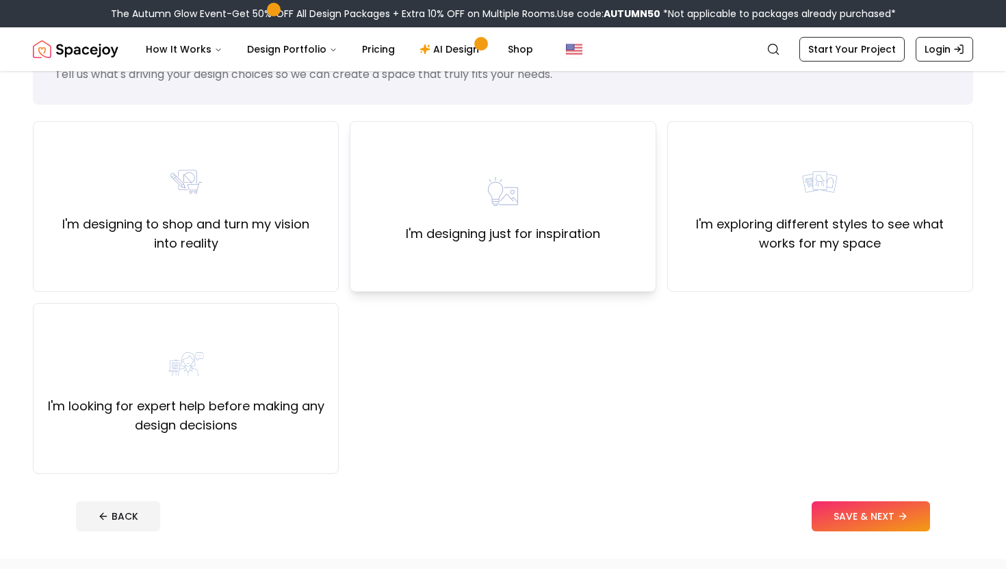
click at [607, 291] on div "I'm designing just for inspiration" at bounding box center [503, 206] width 306 height 171
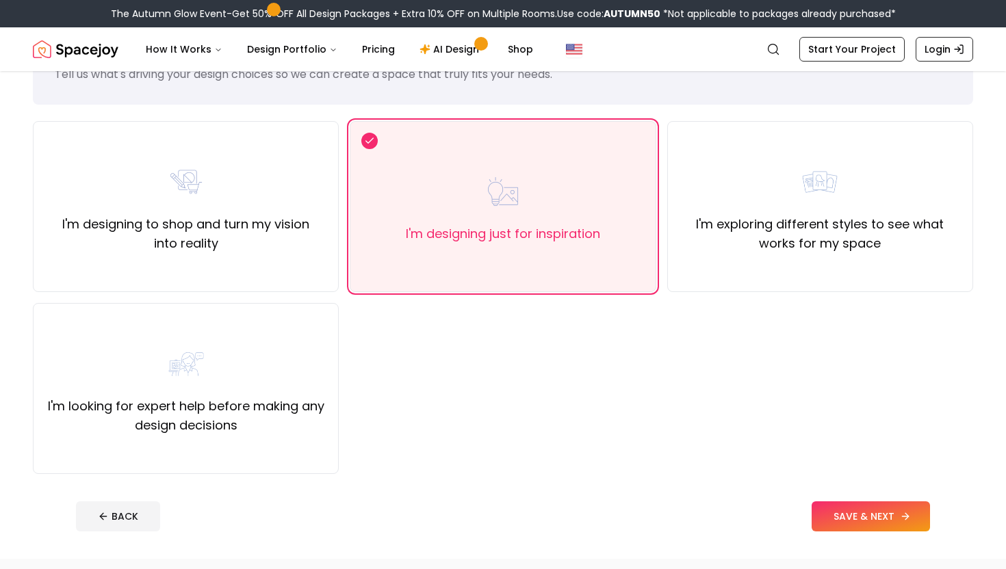
click at [828, 517] on button "SAVE & NEXT" at bounding box center [871, 517] width 118 height 30
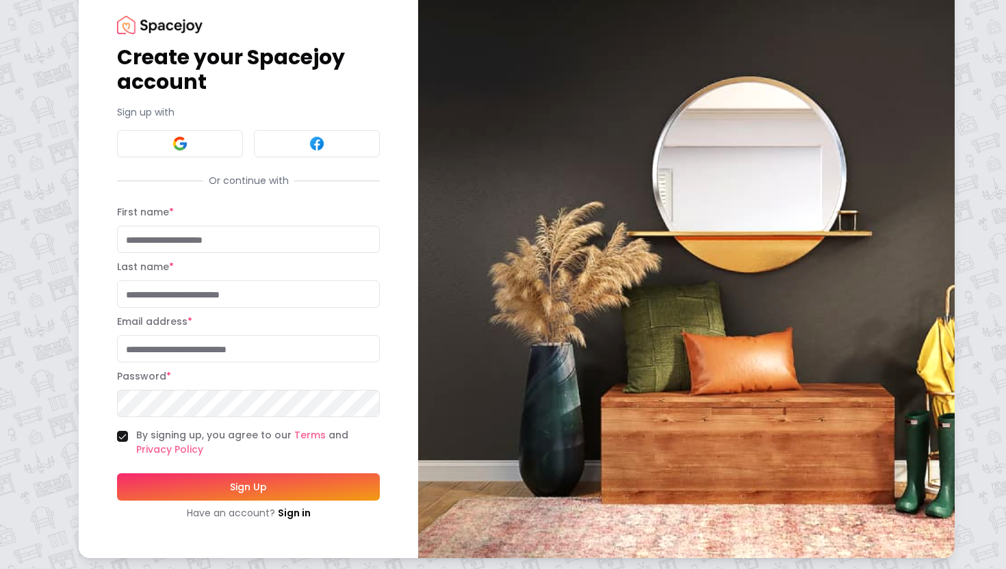
scroll to position [34, 0]
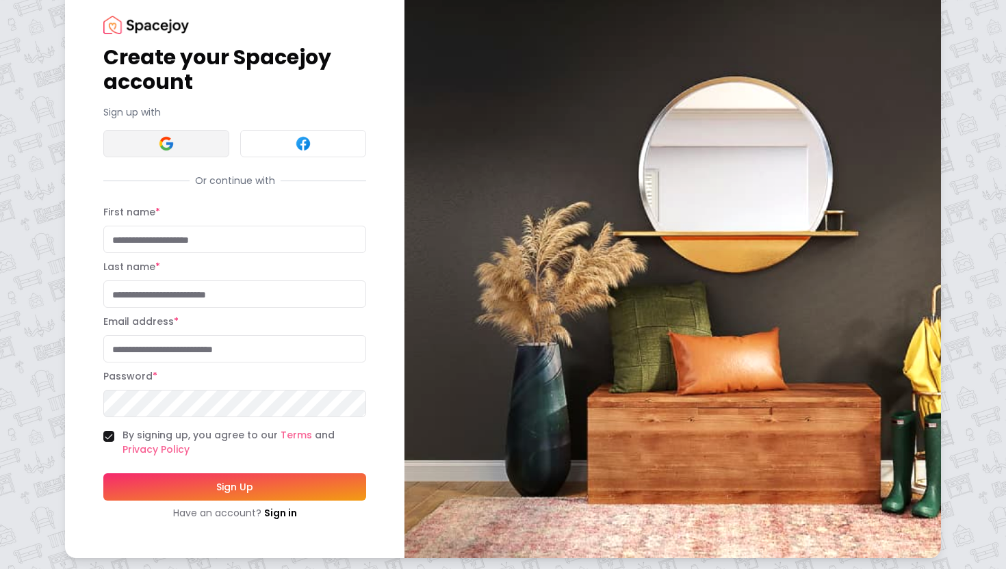
click at [193, 140] on button at bounding box center [166, 143] width 126 height 27
